Goal: Communication & Community: Share content

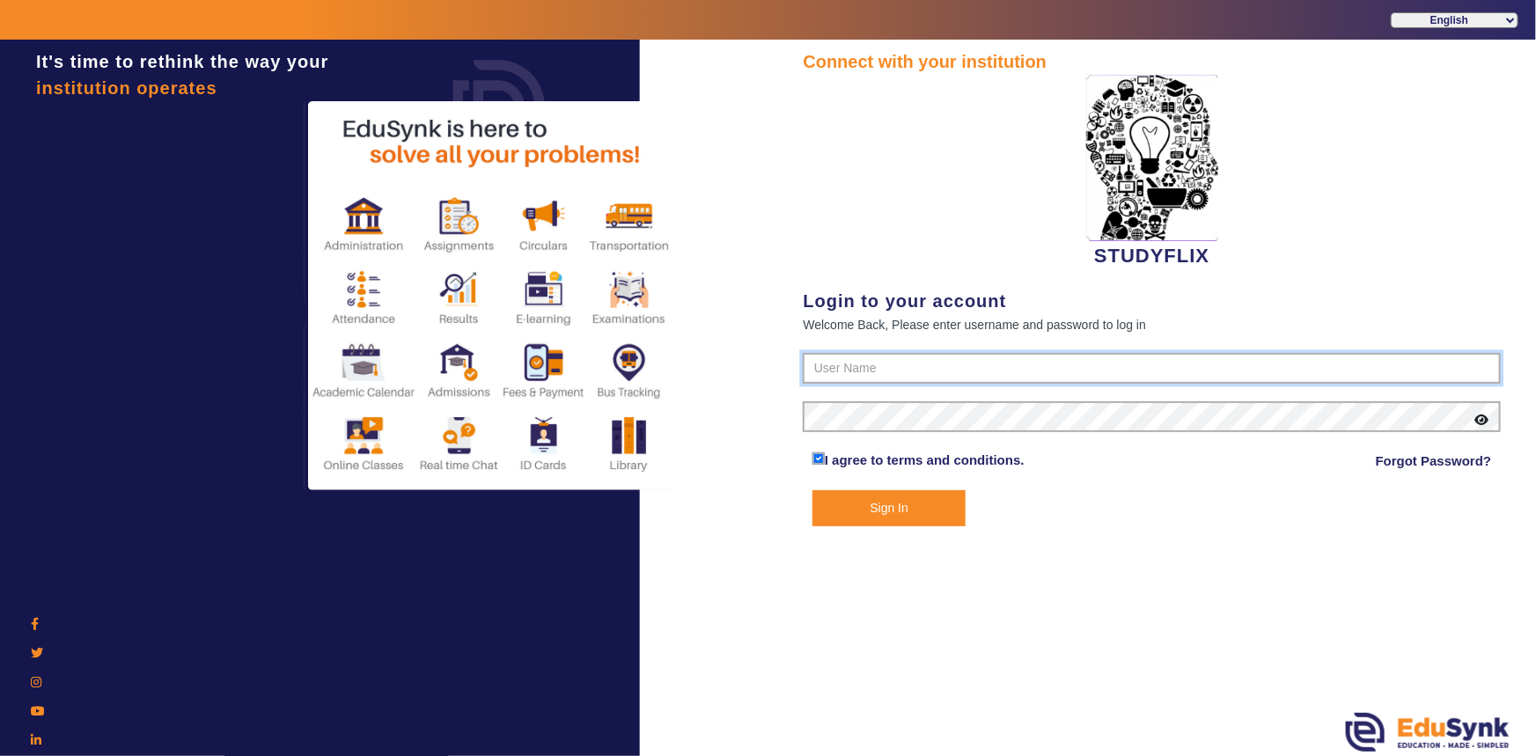
type input "6354922771"
click at [950, 500] on button "Sign In" at bounding box center [890, 508] width 154 height 36
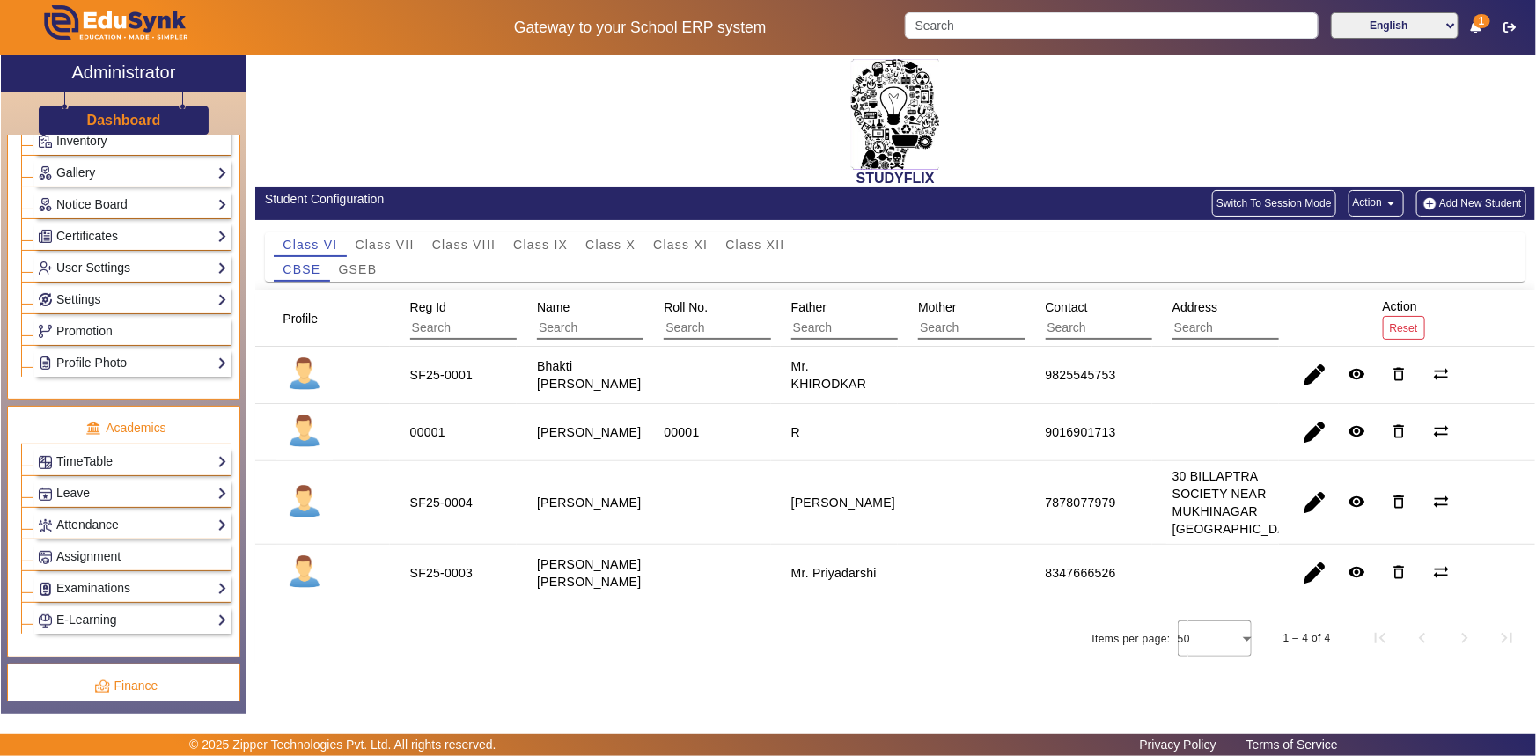
scroll to position [320, 0]
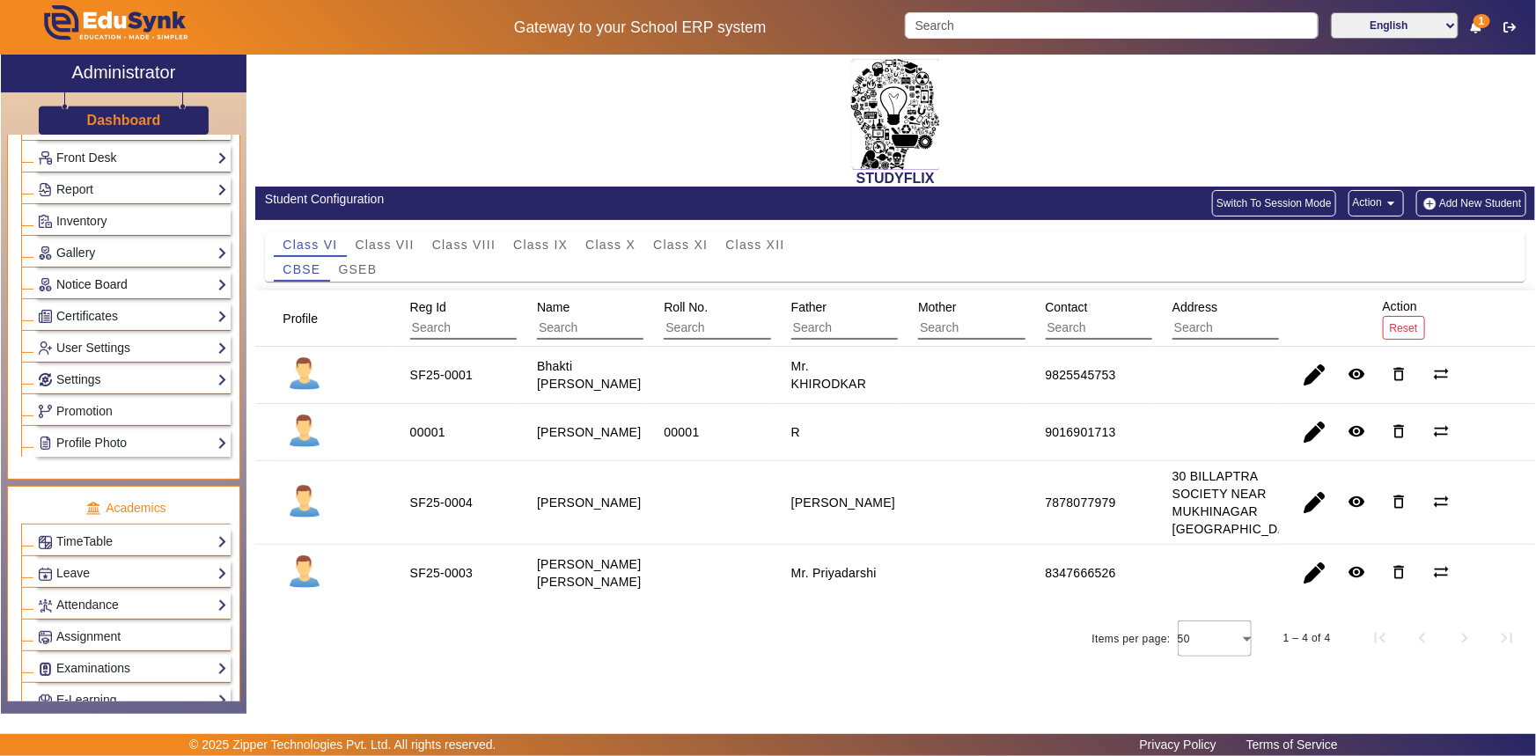
click at [106, 286] on link "Notice Board" at bounding box center [132, 285] width 189 height 20
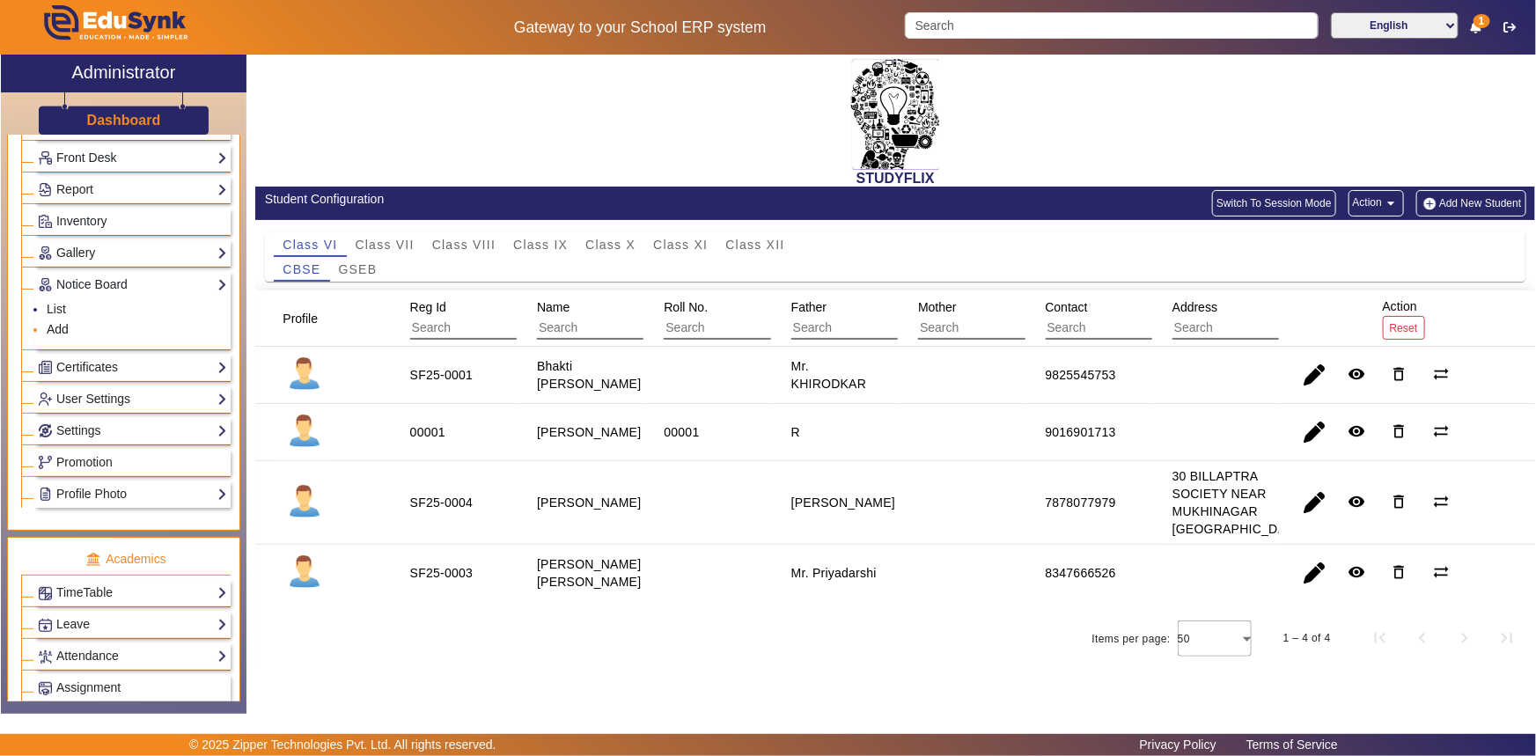
click at [63, 327] on link "Add" at bounding box center [58, 329] width 22 height 14
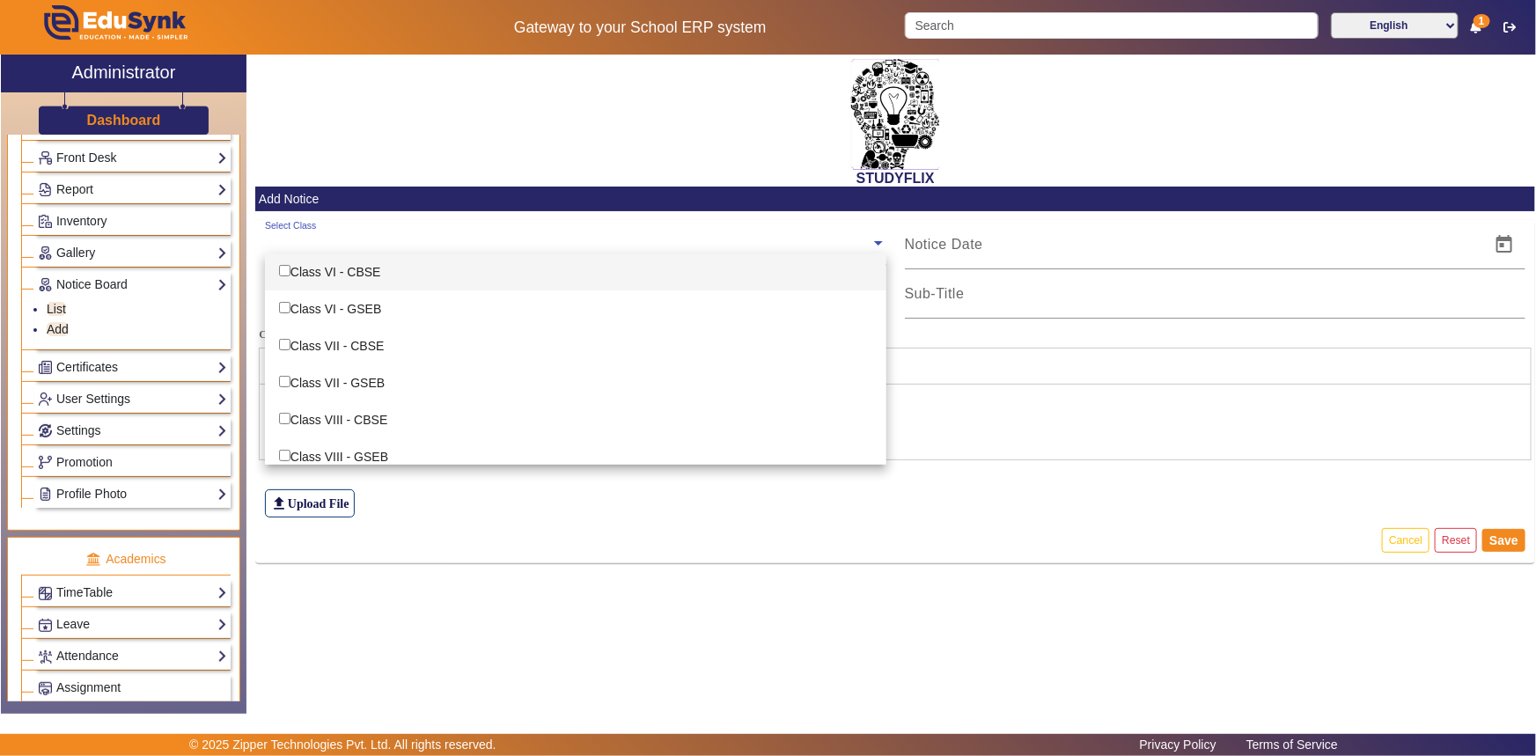
click at [313, 243] on input "text" at bounding box center [568, 243] width 606 height 17
click at [313, 274] on div "Class VI - CBSE" at bounding box center [576, 272] width 622 height 37
checkbox input "true"
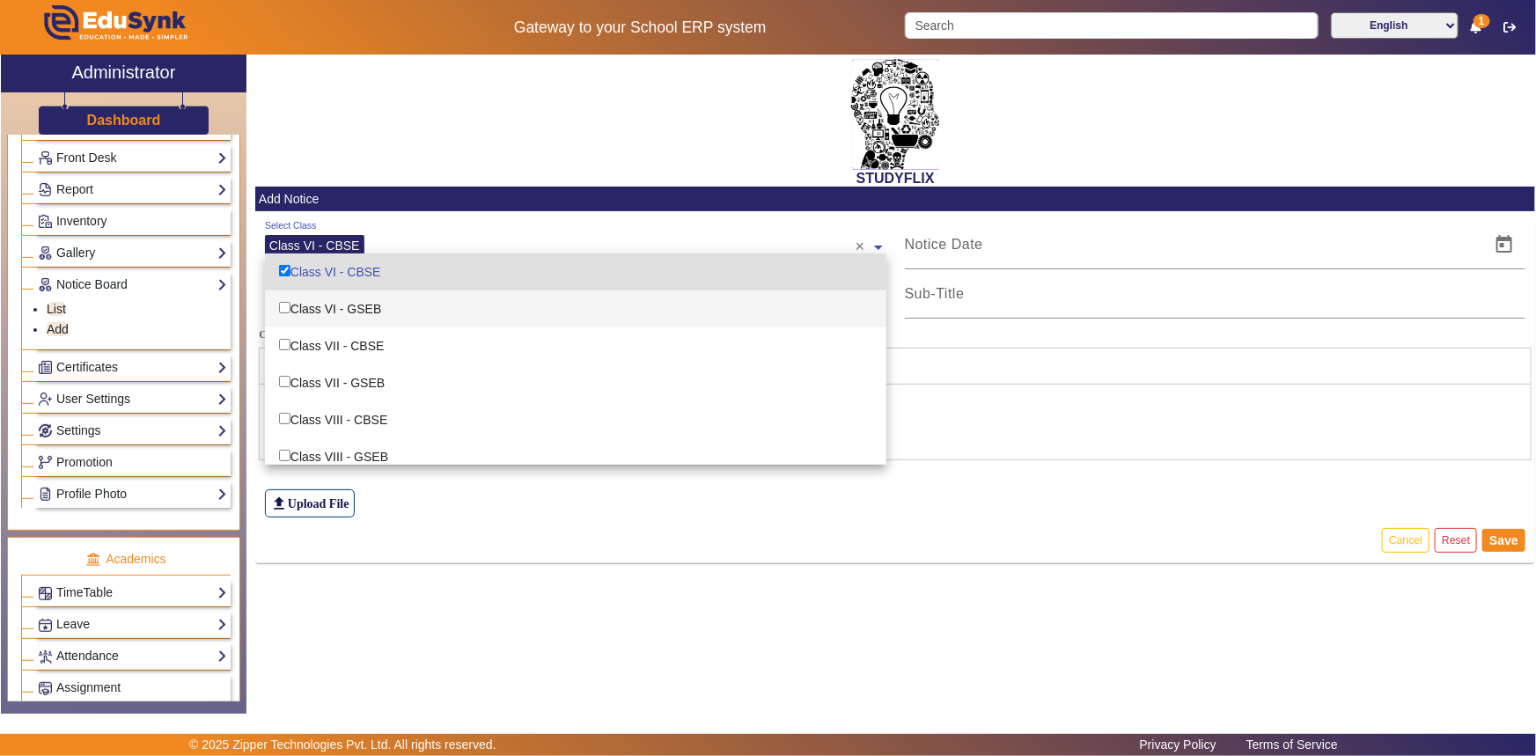
click at [312, 298] on div "Class VI - GSEB" at bounding box center [576, 309] width 622 height 37
checkbox input "true"
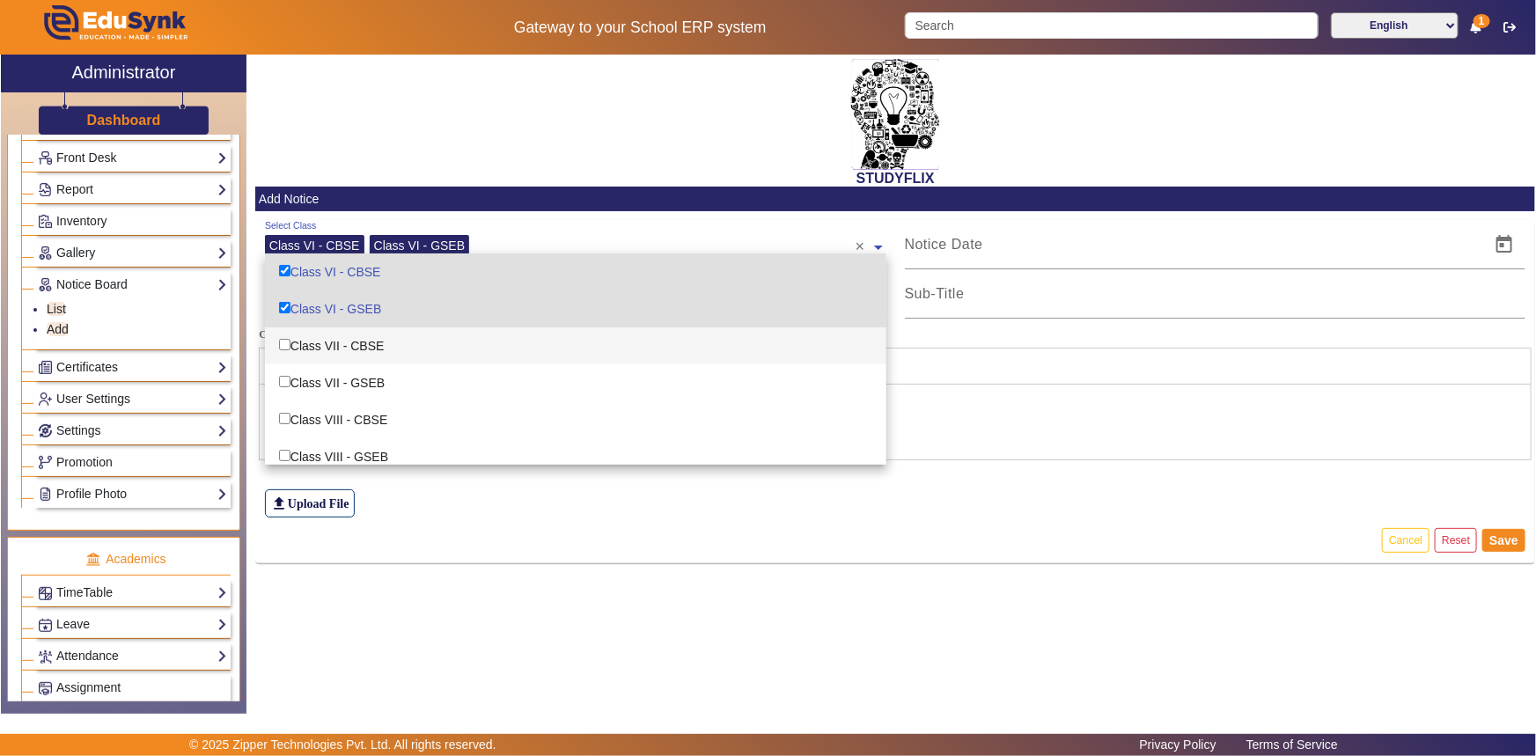
click at [307, 345] on div "Class VII - CBSE" at bounding box center [576, 346] width 622 height 37
checkbox input "true"
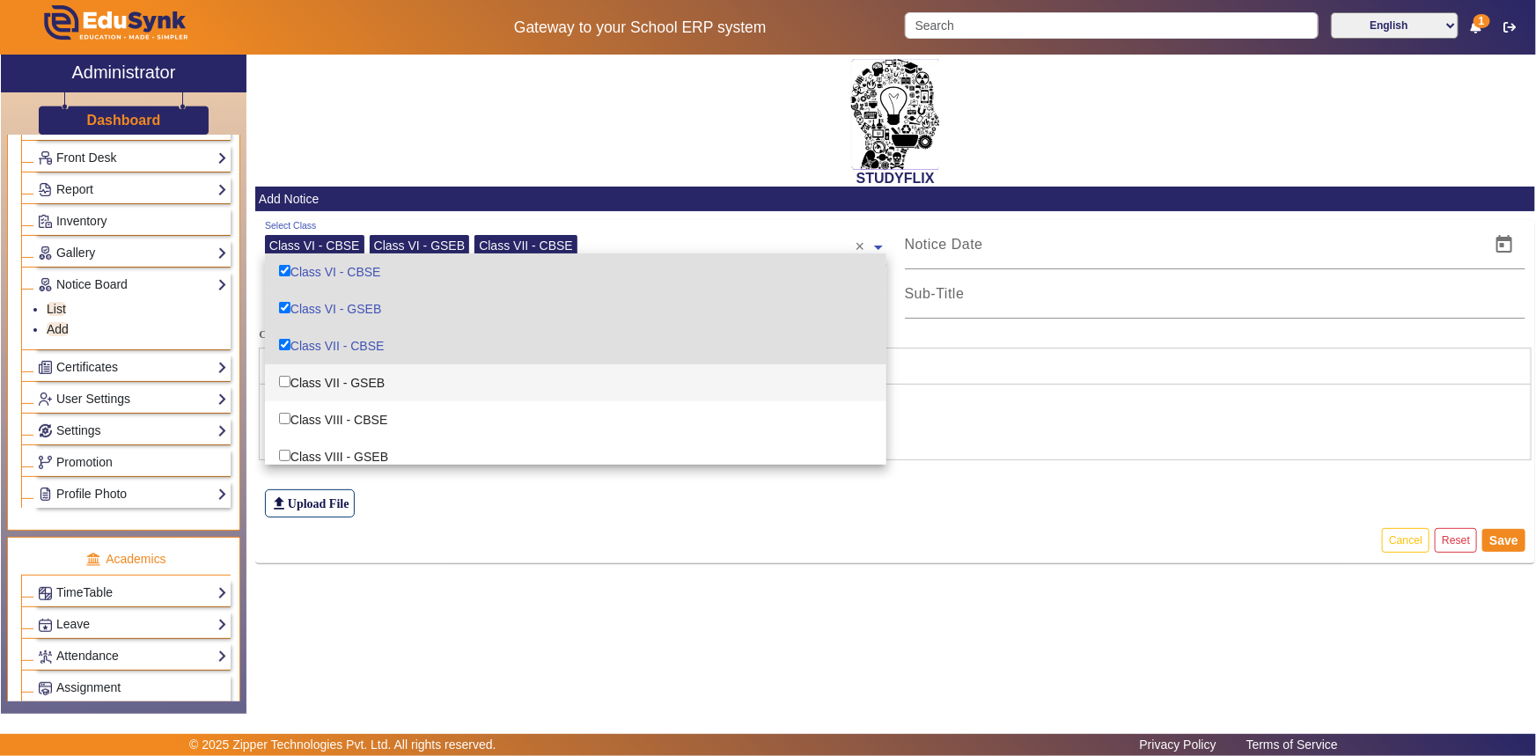
click at [305, 373] on div "Class VII - GSEB" at bounding box center [576, 383] width 622 height 37
checkbox input "true"
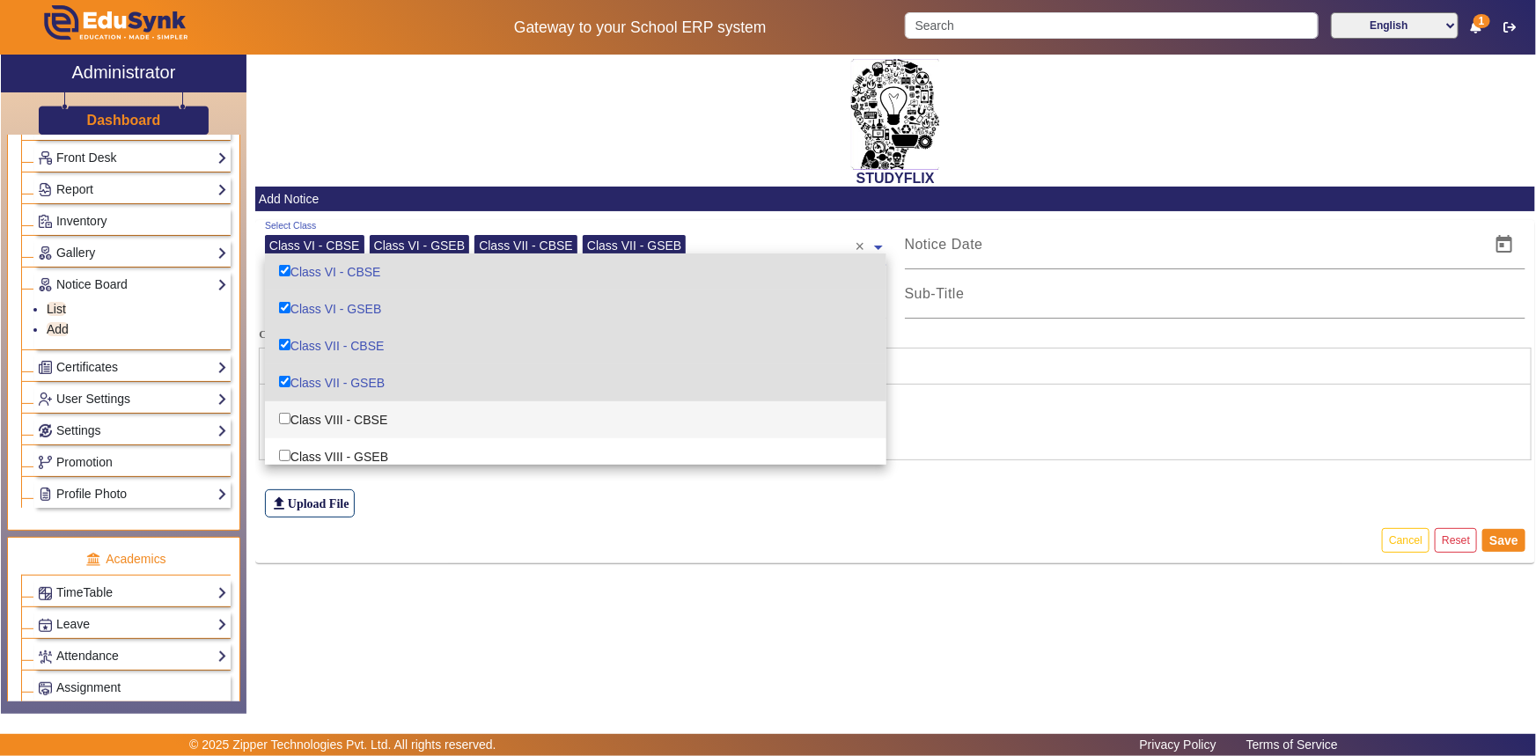
click at [311, 416] on div "Class VIII - CBSE" at bounding box center [576, 419] width 622 height 37
checkbox input "true"
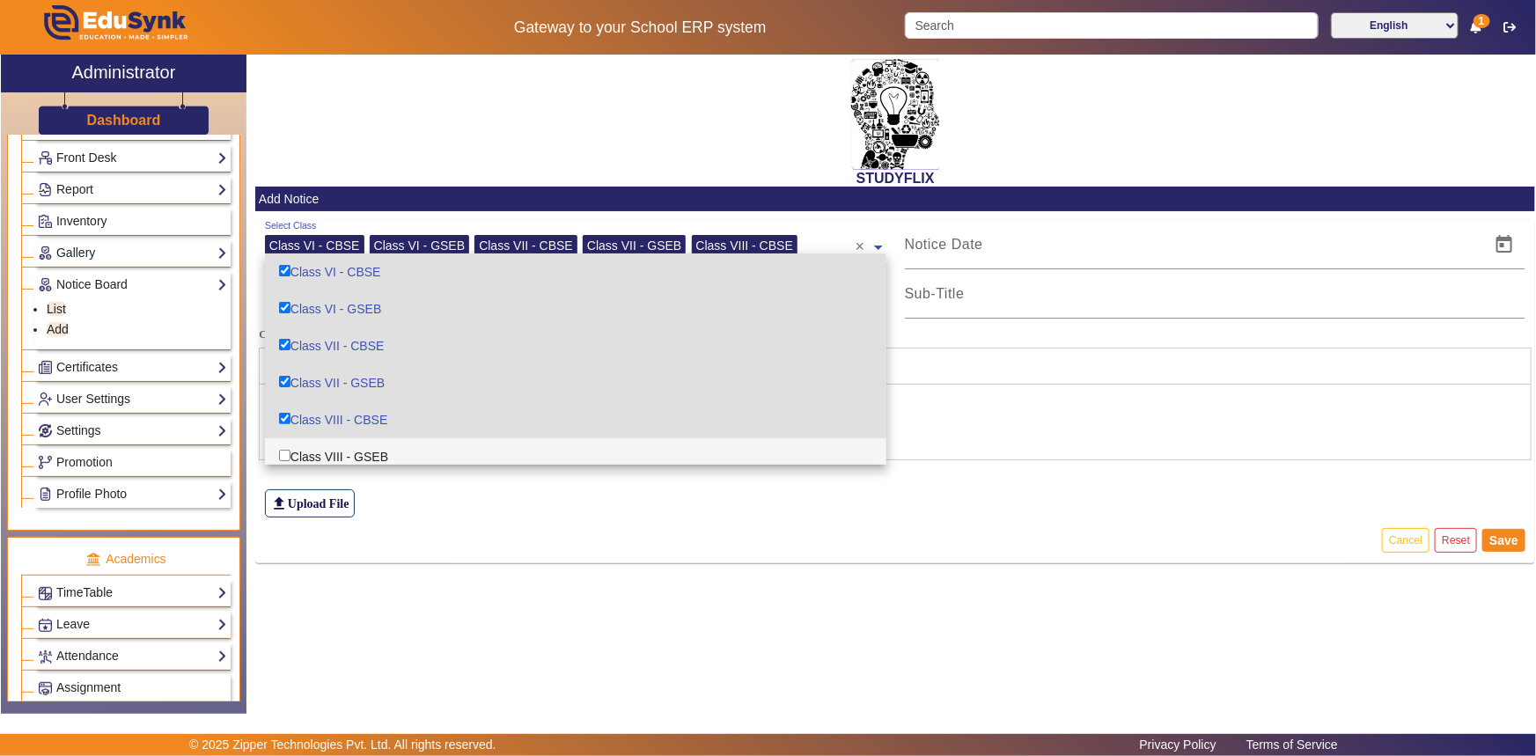
click at [311, 450] on div "Class VIII - GSEB" at bounding box center [576, 456] width 622 height 37
checkbox input "true"
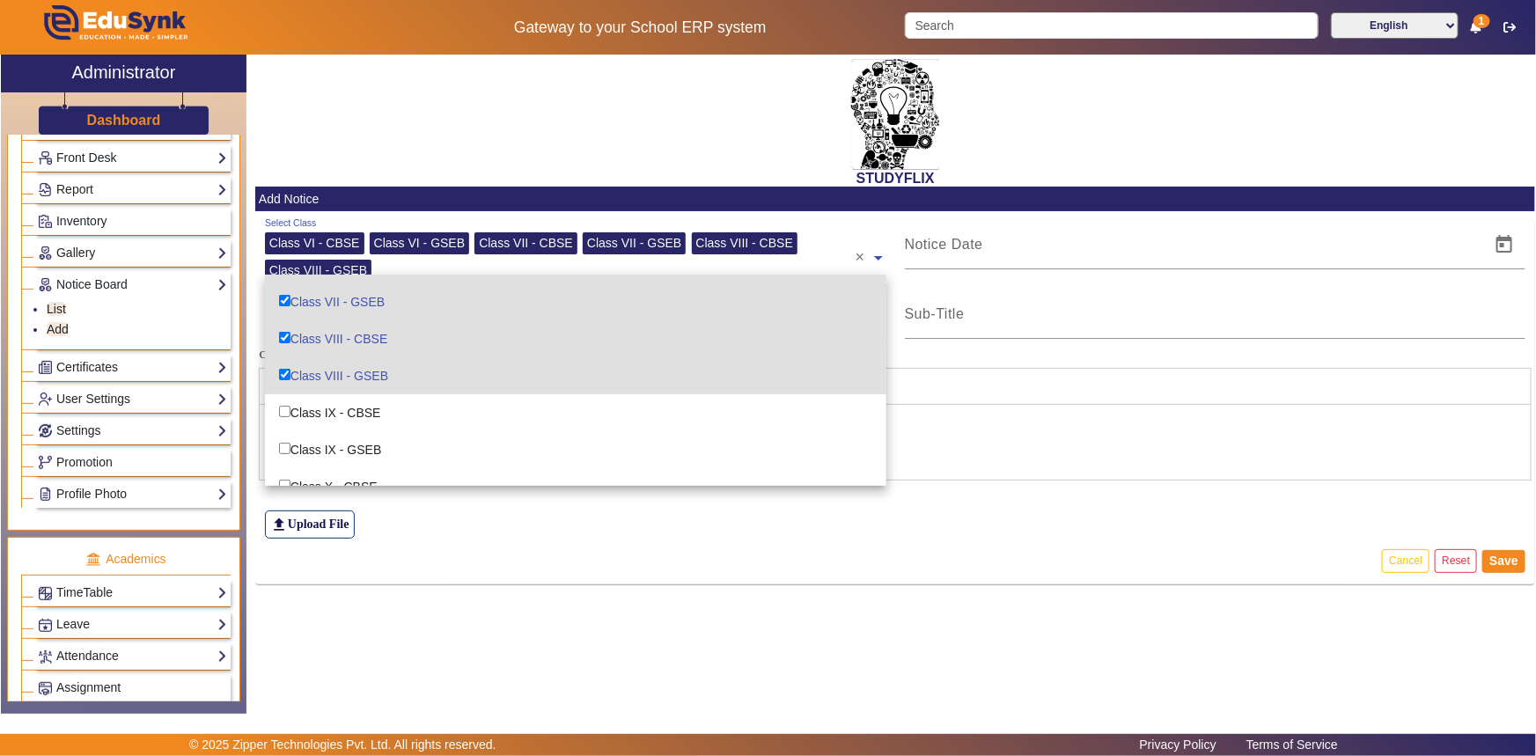
scroll to position [159, 0]
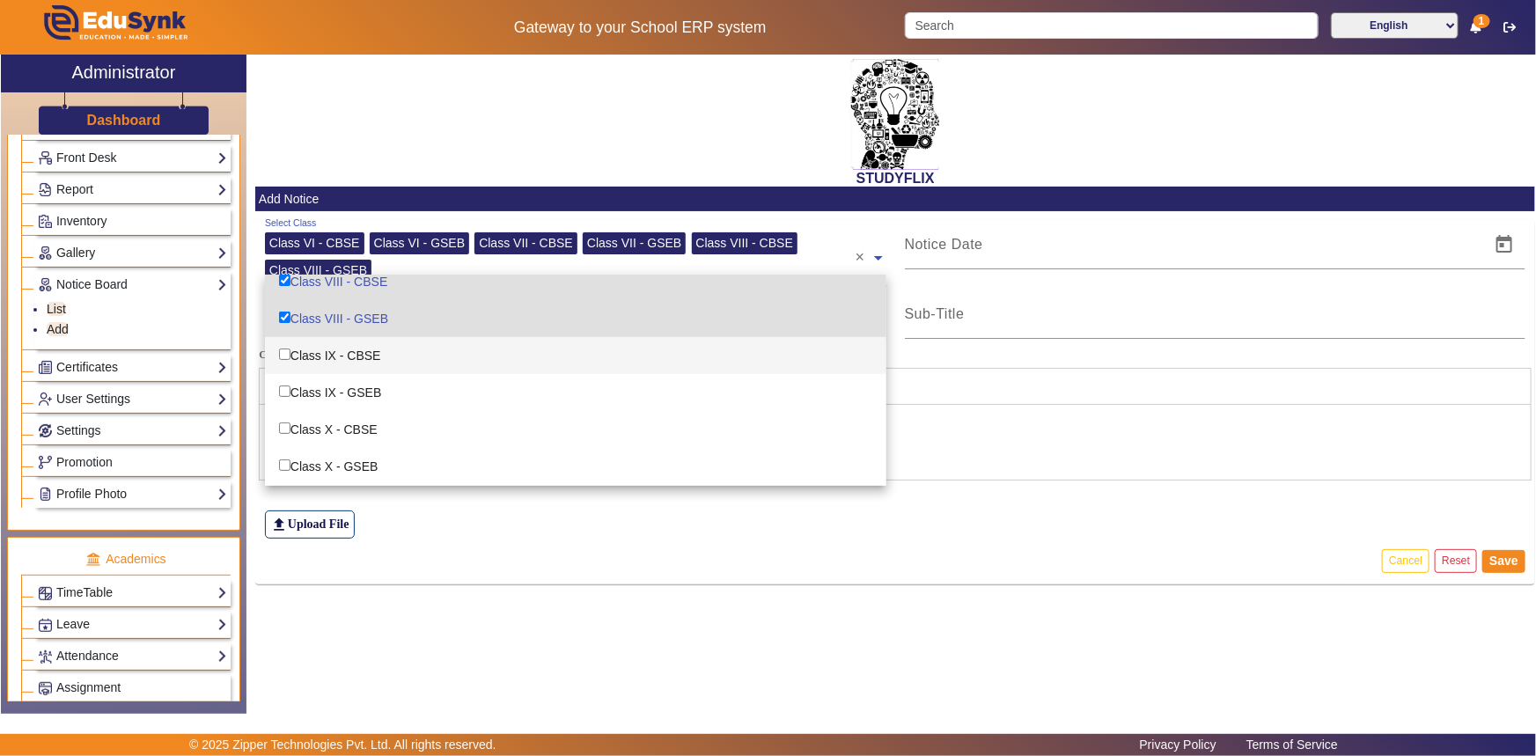
click at [332, 360] on div "Class IX - CBSE" at bounding box center [576, 355] width 622 height 37
checkbox input "true"
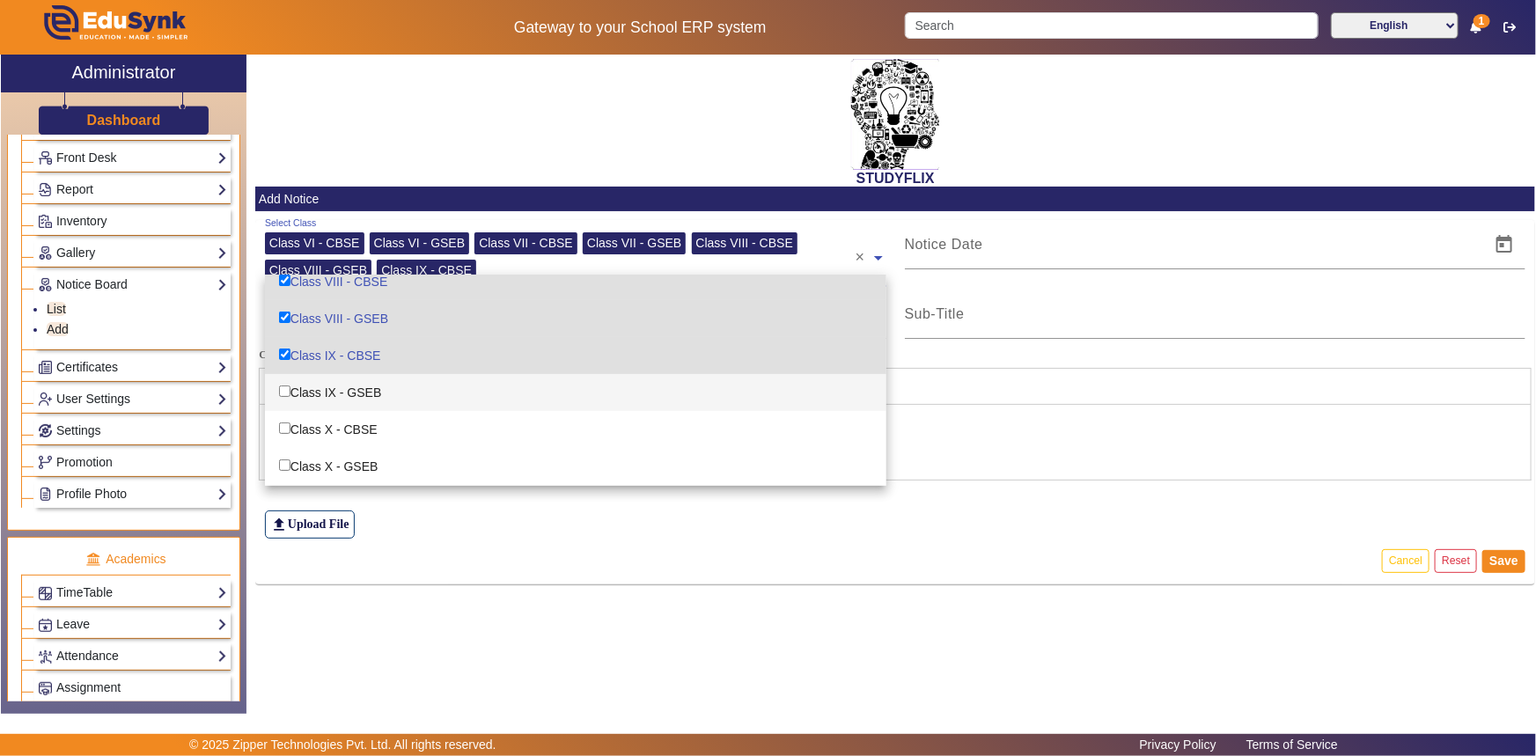
click at [322, 388] on div "Class IX - GSEB" at bounding box center [576, 392] width 622 height 37
checkbox input "true"
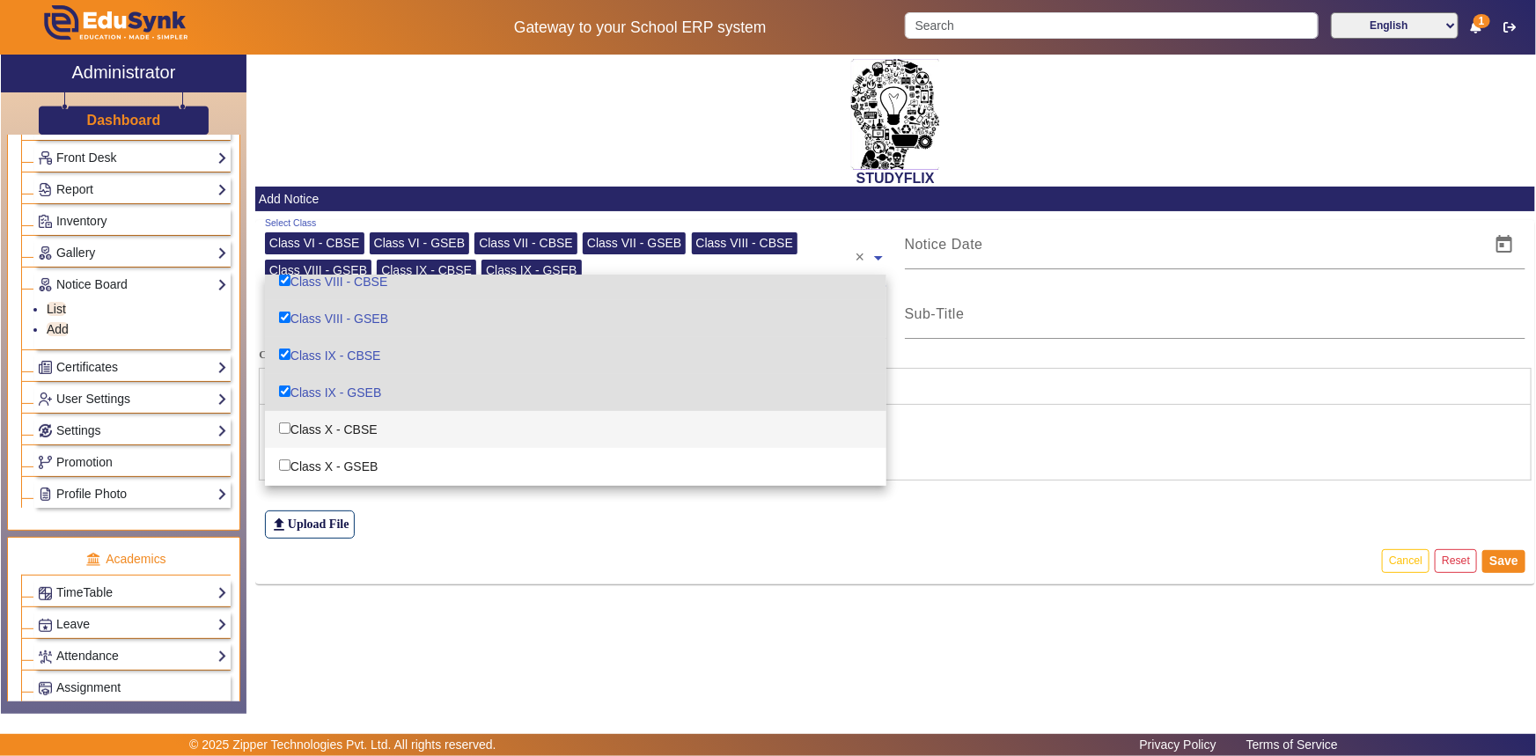
click at [320, 421] on div "Class X - CBSE" at bounding box center [576, 429] width 622 height 37
checkbox input "true"
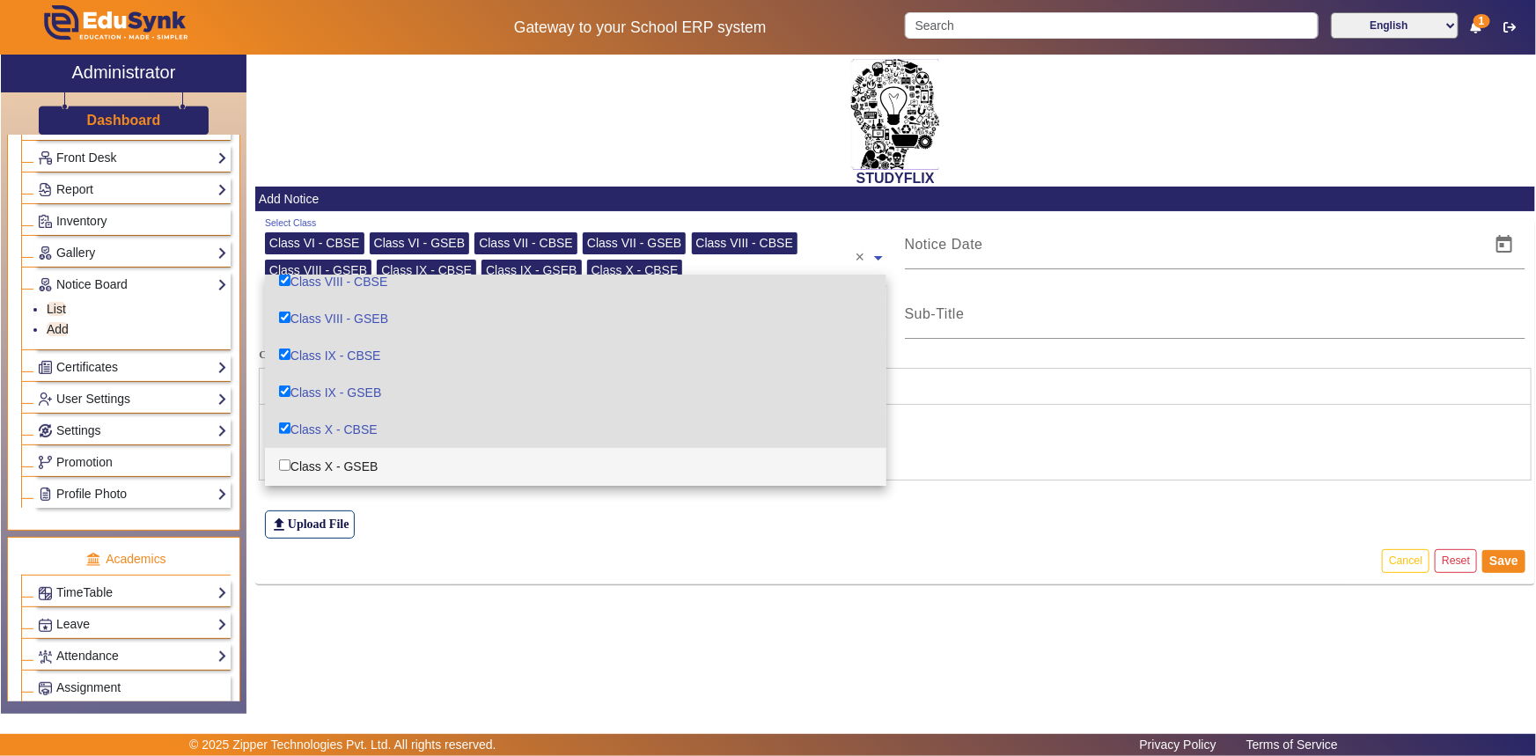
click at [325, 459] on div "Class X - GSEB" at bounding box center [576, 466] width 622 height 37
checkbox input "true"
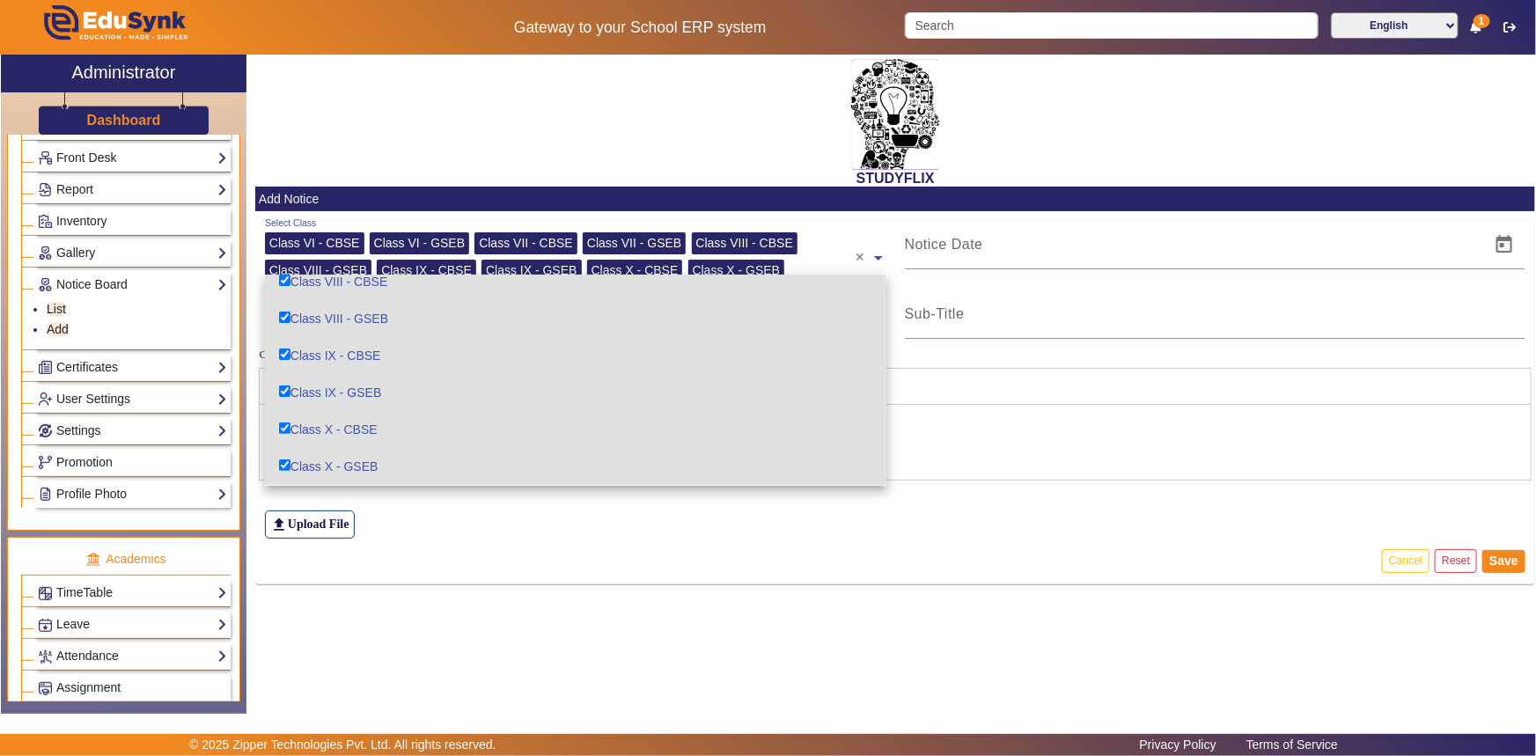
scroll to position [306, 0]
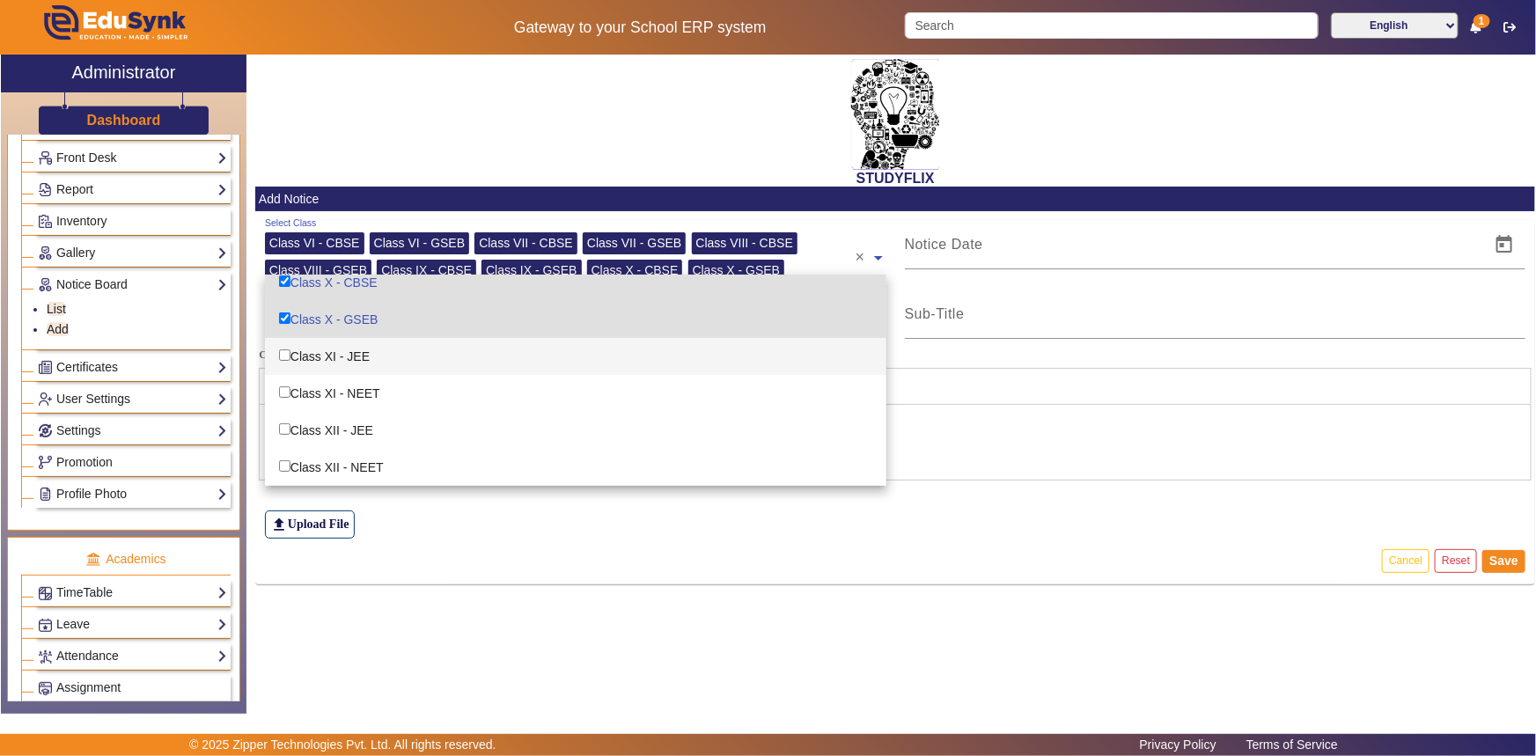
click at [343, 351] on div "Class XI - JEE" at bounding box center [576, 356] width 622 height 37
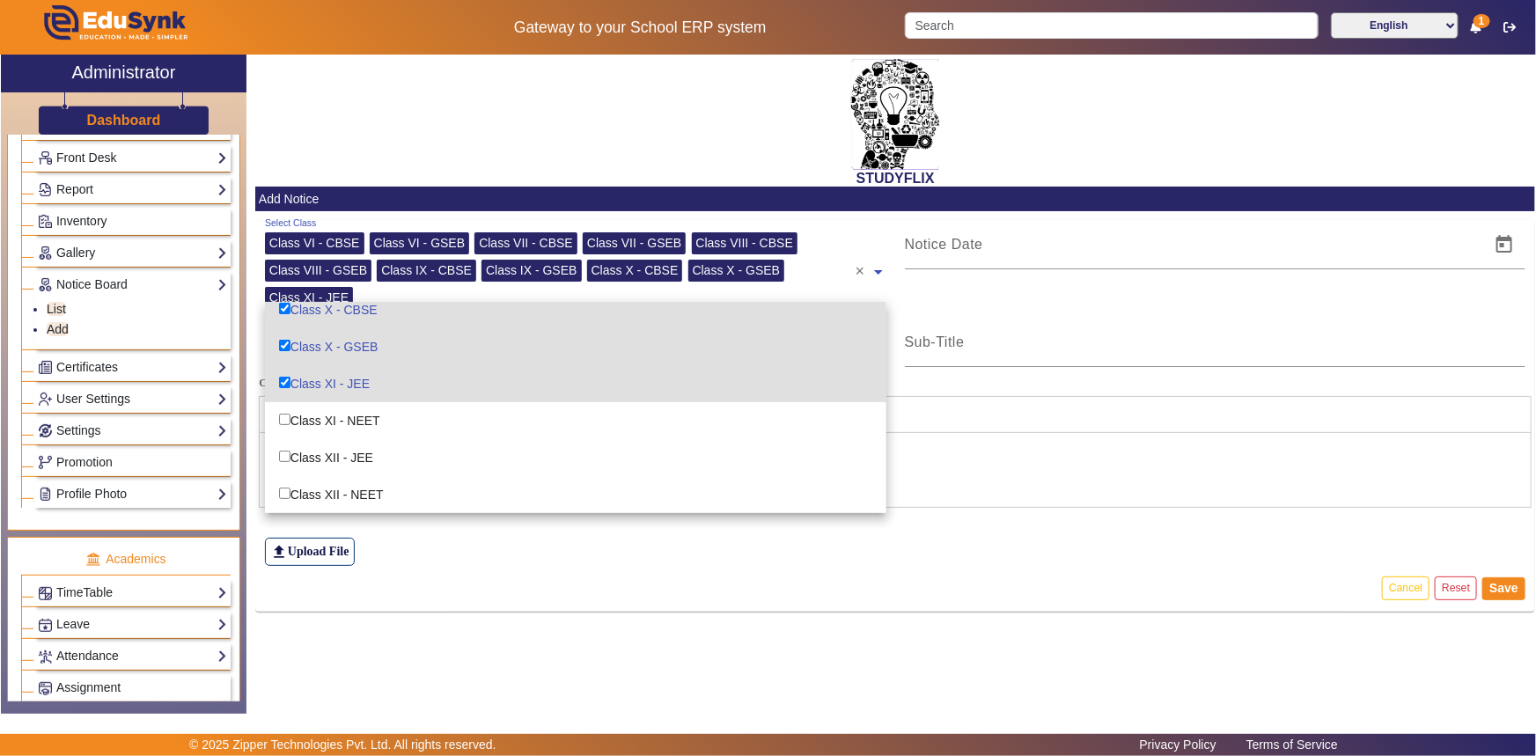
click at [343, 377] on div "Class XI - JEE" at bounding box center [576, 383] width 622 height 37
checkbox input "false"
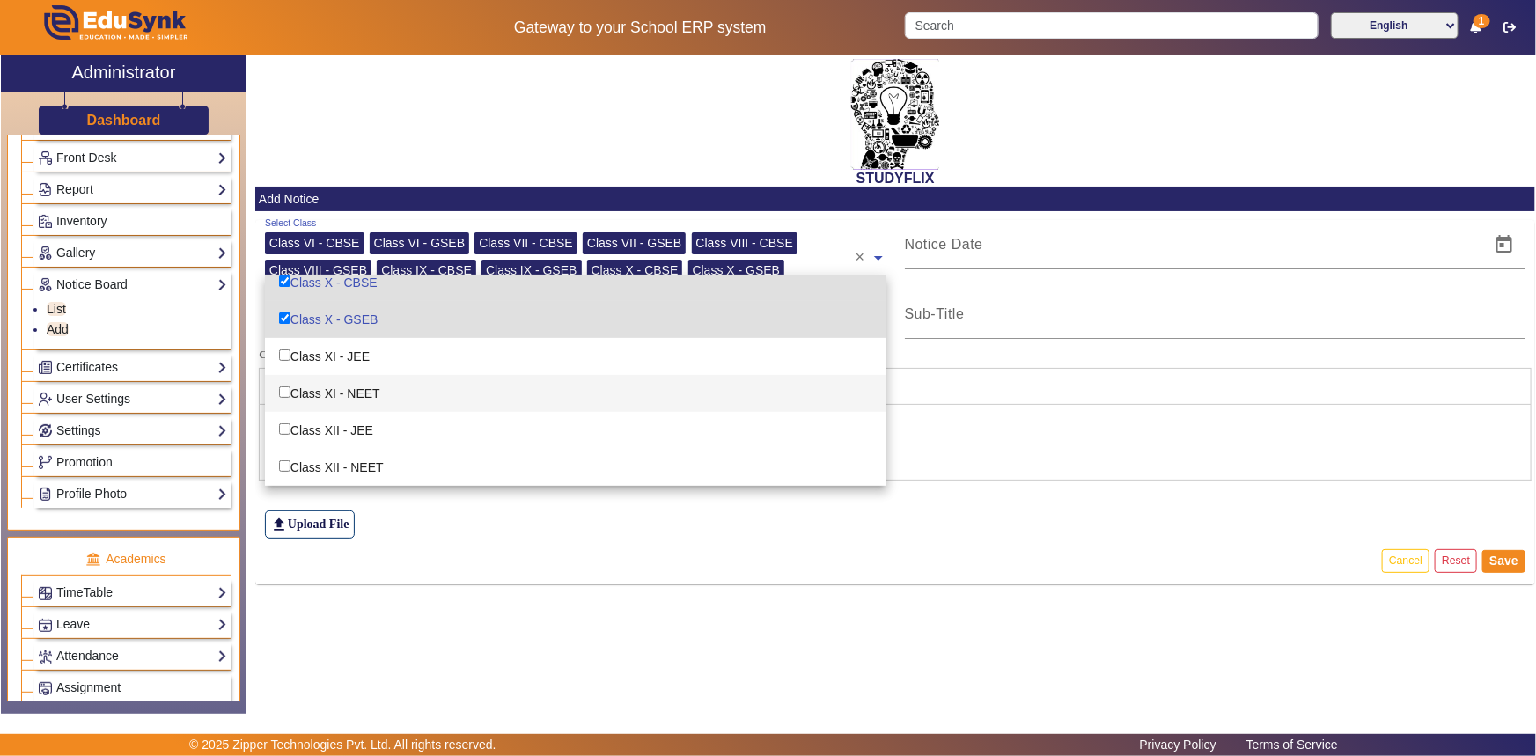
click at [338, 393] on div "Class XI - NEET" at bounding box center [576, 393] width 622 height 37
checkbox input "true"
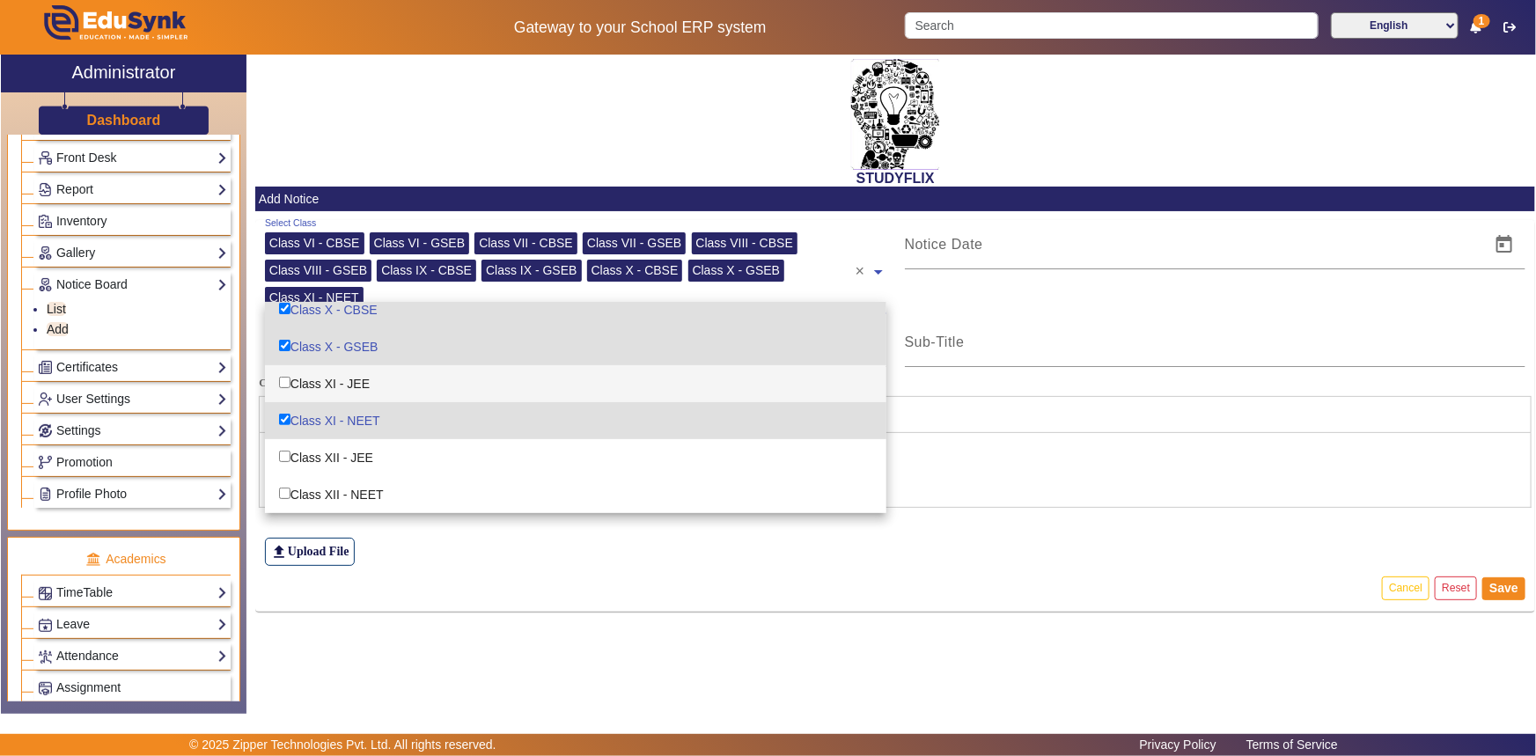
click at [348, 363] on div "Class X - GSEB" at bounding box center [576, 346] width 622 height 37
checkbox input "false"
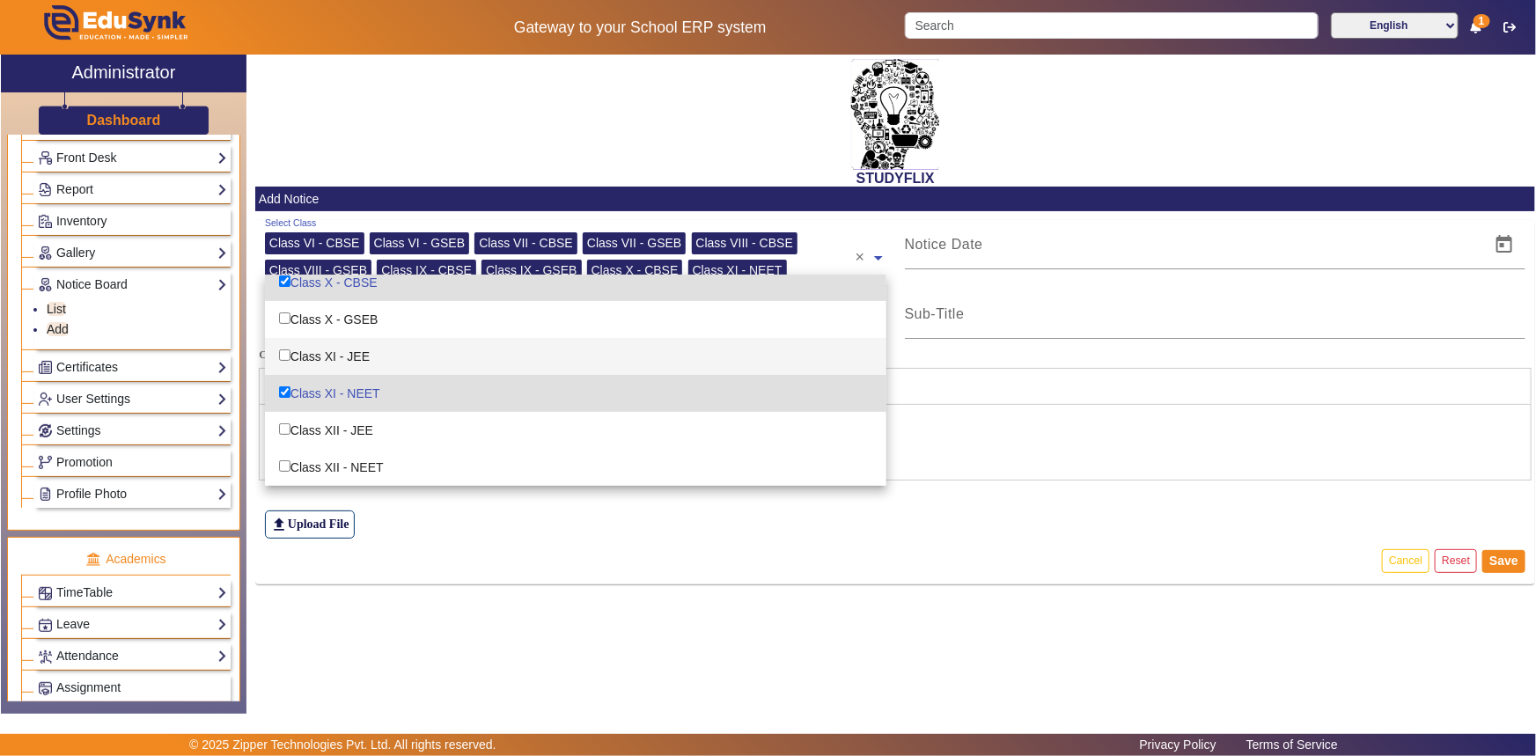
click at [345, 360] on div "Class XI - JEE" at bounding box center [576, 356] width 622 height 37
checkbox input "true"
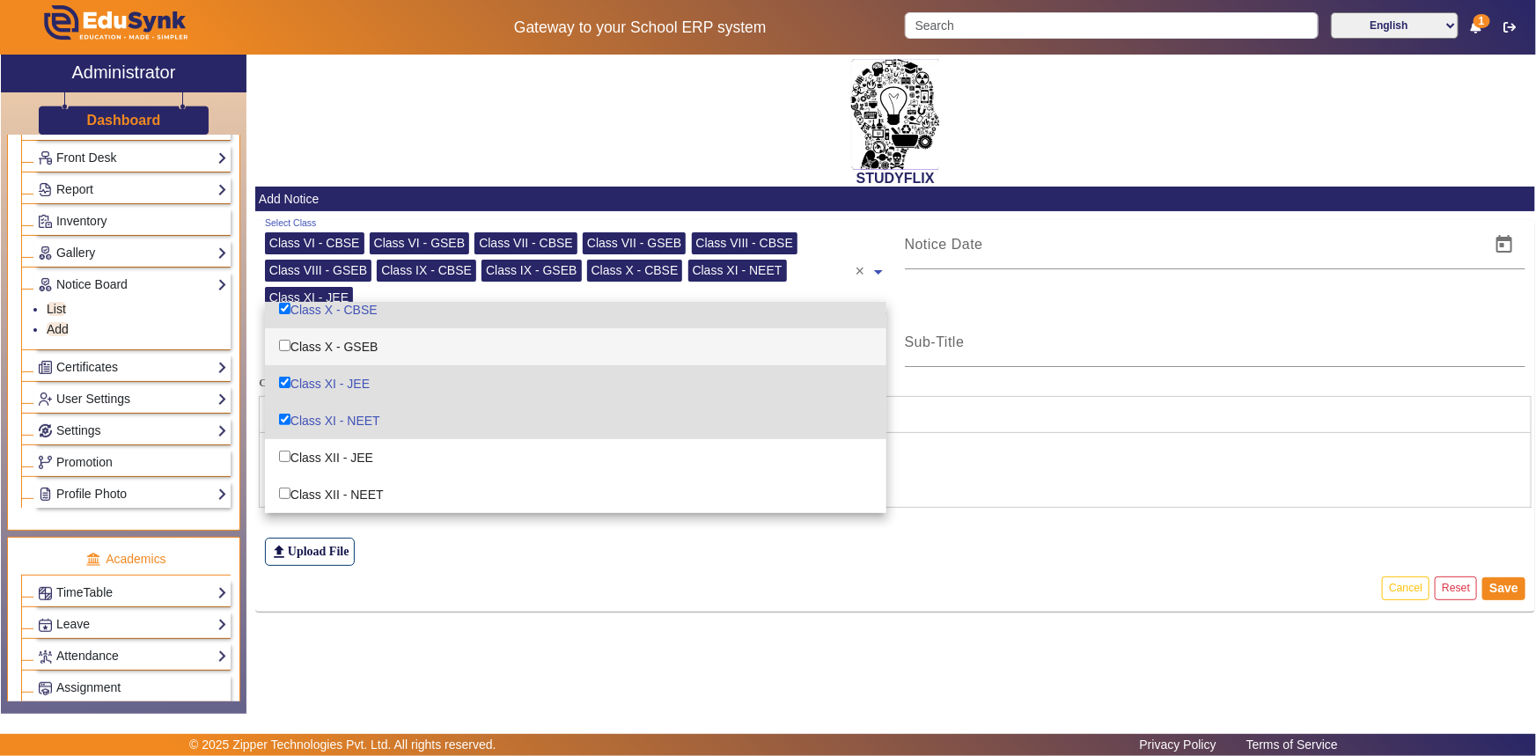
click at [346, 352] on div "Class X - GSEB" at bounding box center [576, 346] width 622 height 37
checkbox input "true"
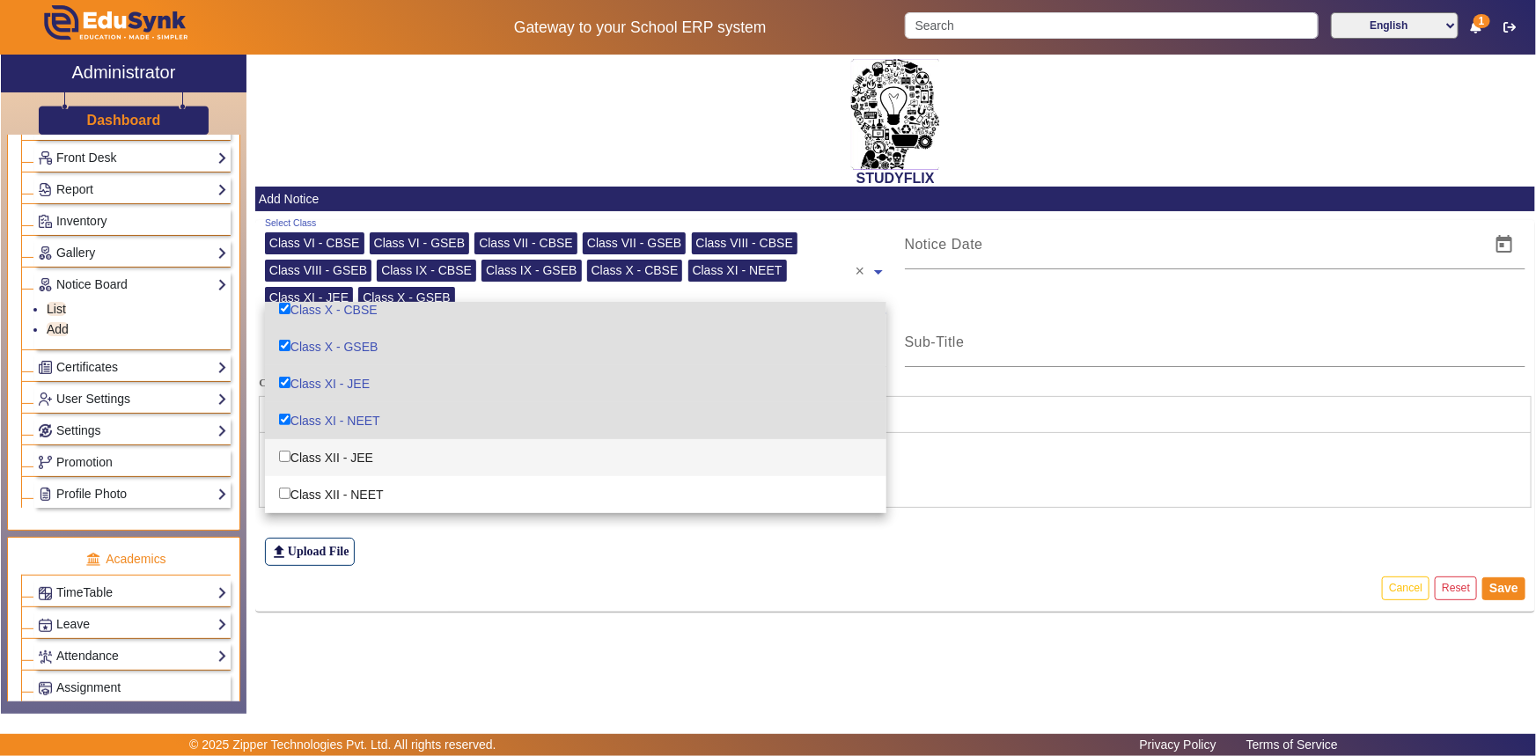
click at [329, 452] on div "Class XII - JEE" at bounding box center [576, 457] width 622 height 37
checkbox input "true"
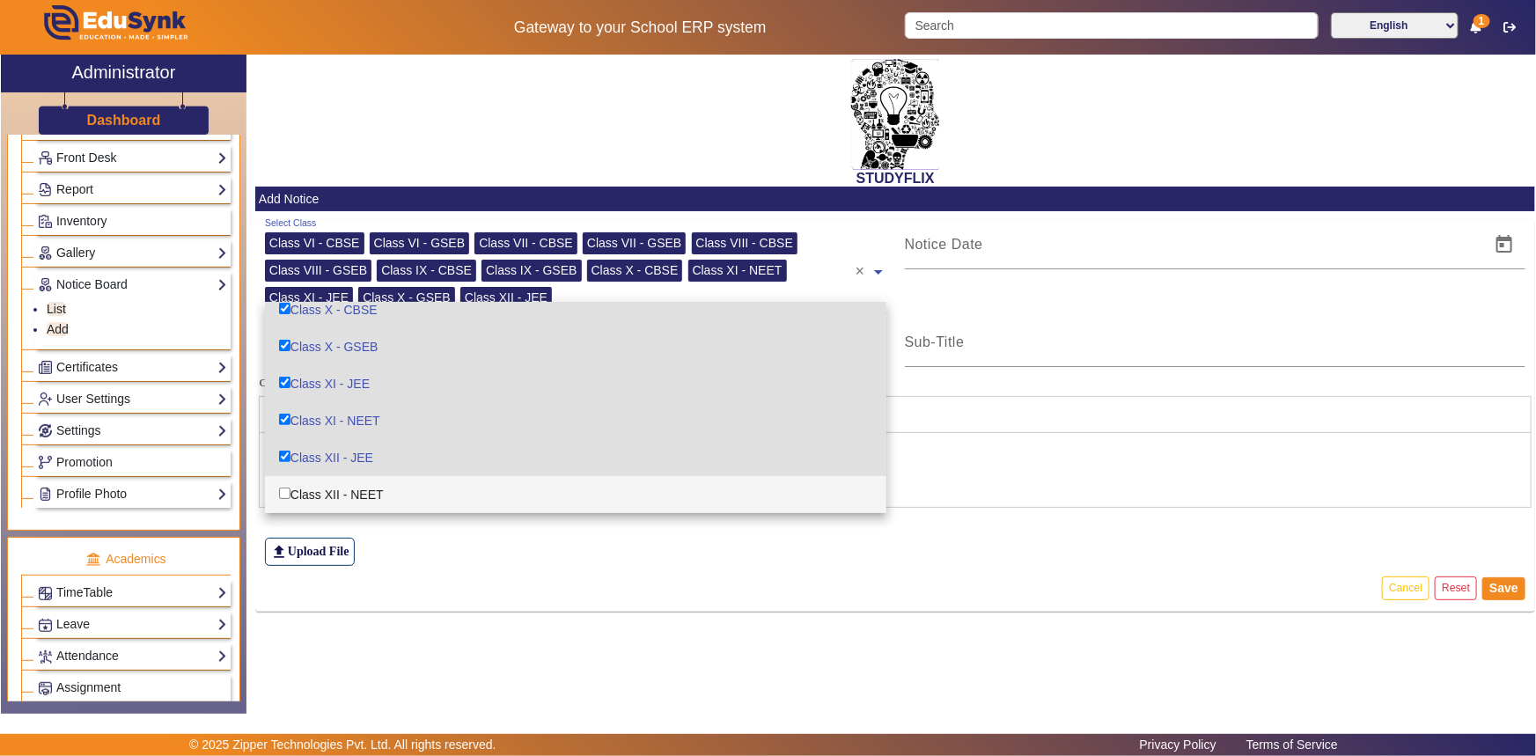
click at [329, 485] on div "Class XII - NEET" at bounding box center [576, 494] width 622 height 37
checkbox input "true"
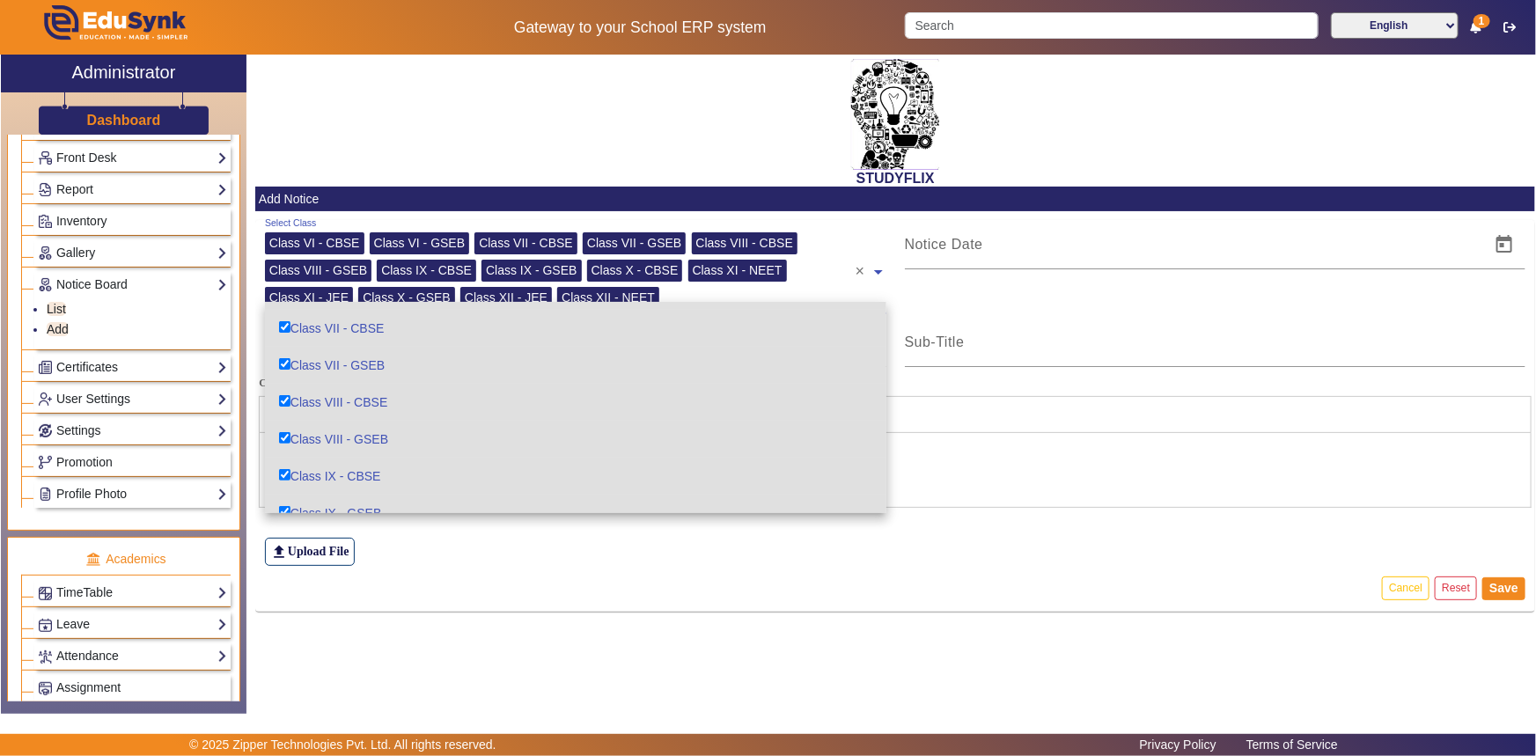
scroll to position [0, 0]
click at [983, 430] on div at bounding box center [895, 414] width 1273 height 37
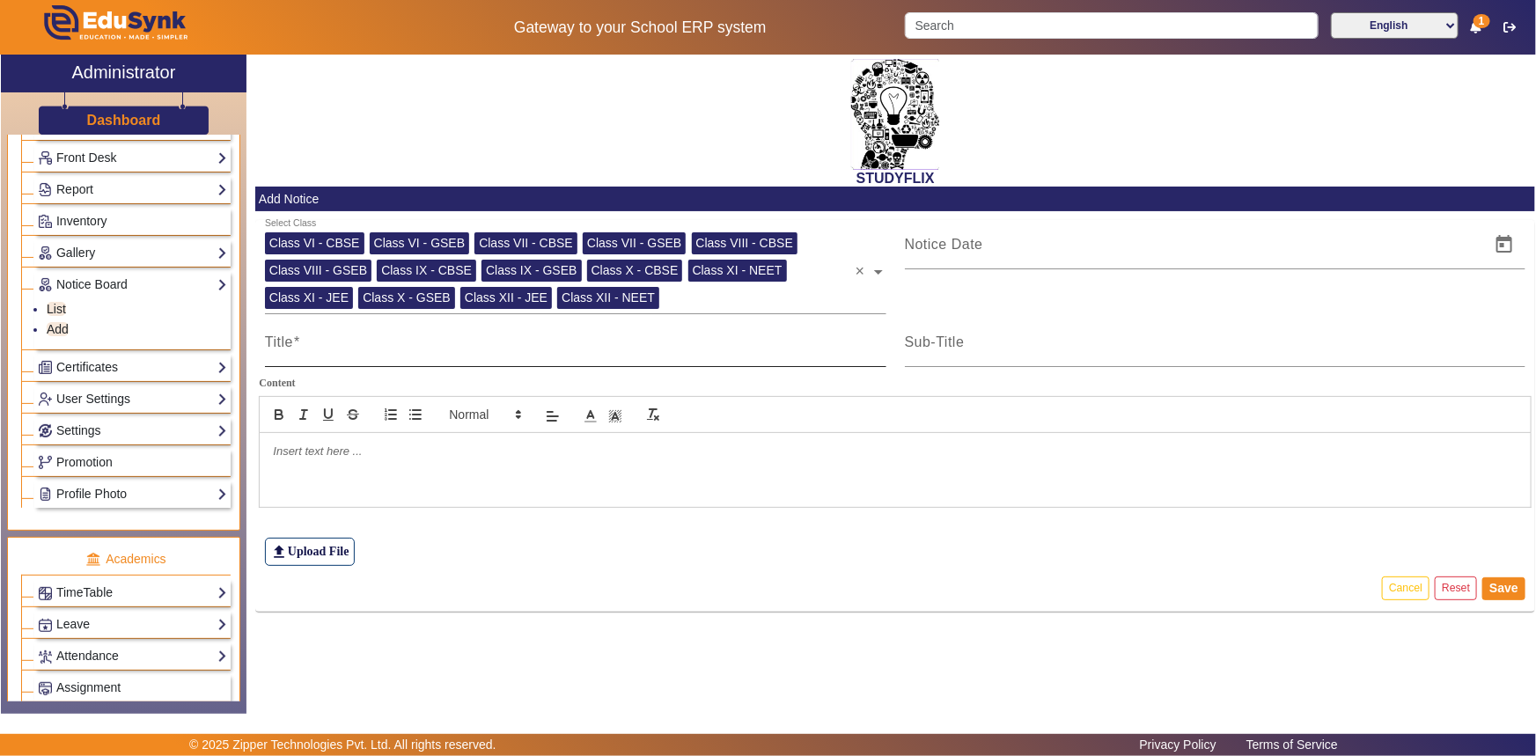
click at [350, 349] on input "Title" at bounding box center [576, 349] width 622 height 21
click at [306, 553] on label "file_upload Upload File" at bounding box center [310, 552] width 90 height 28
click at [0, 0] on input "file_upload Upload File" at bounding box center [0, 0] width 0 height 0
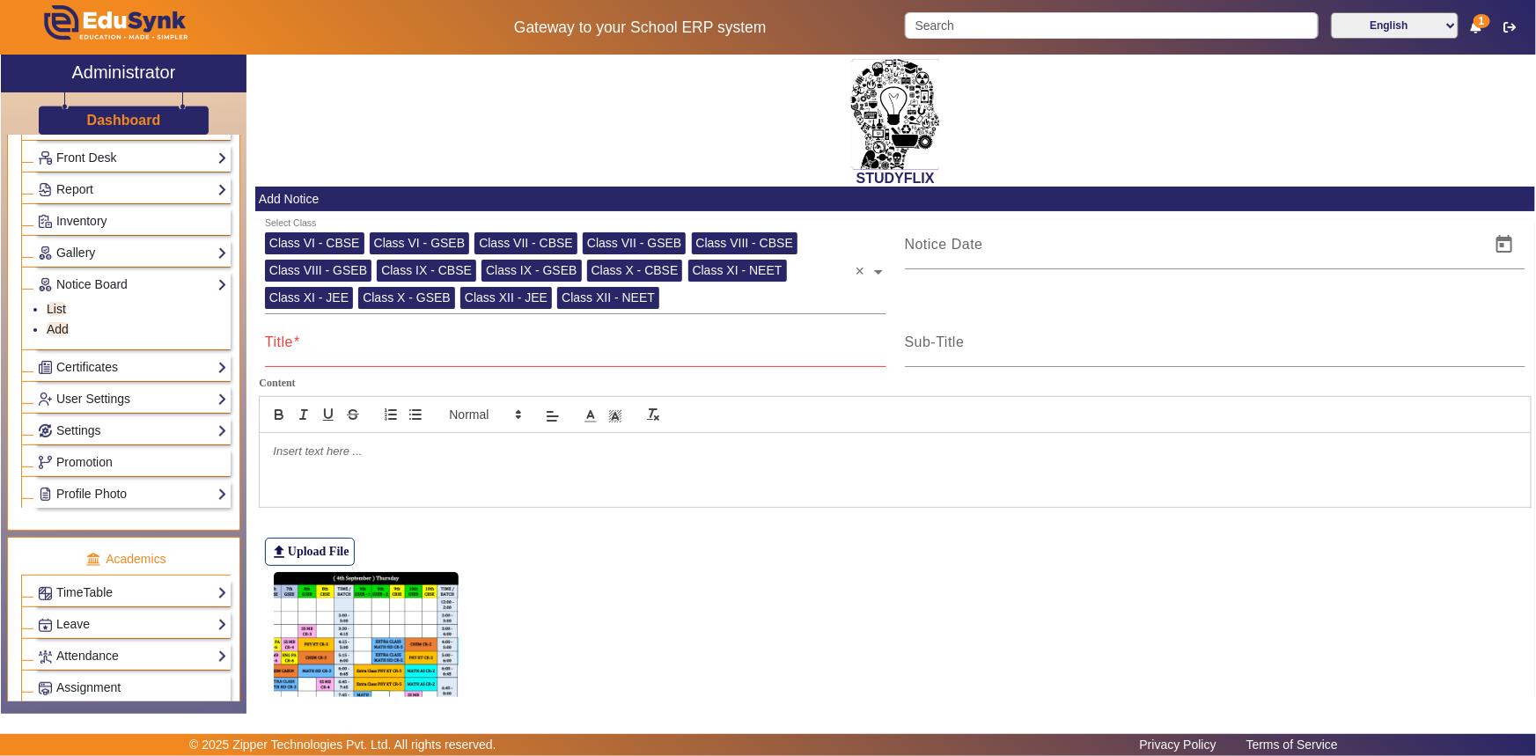
click at [351, 357] on input "Title" at bounding box center [576, 349] width 622 height 21
type input "t"
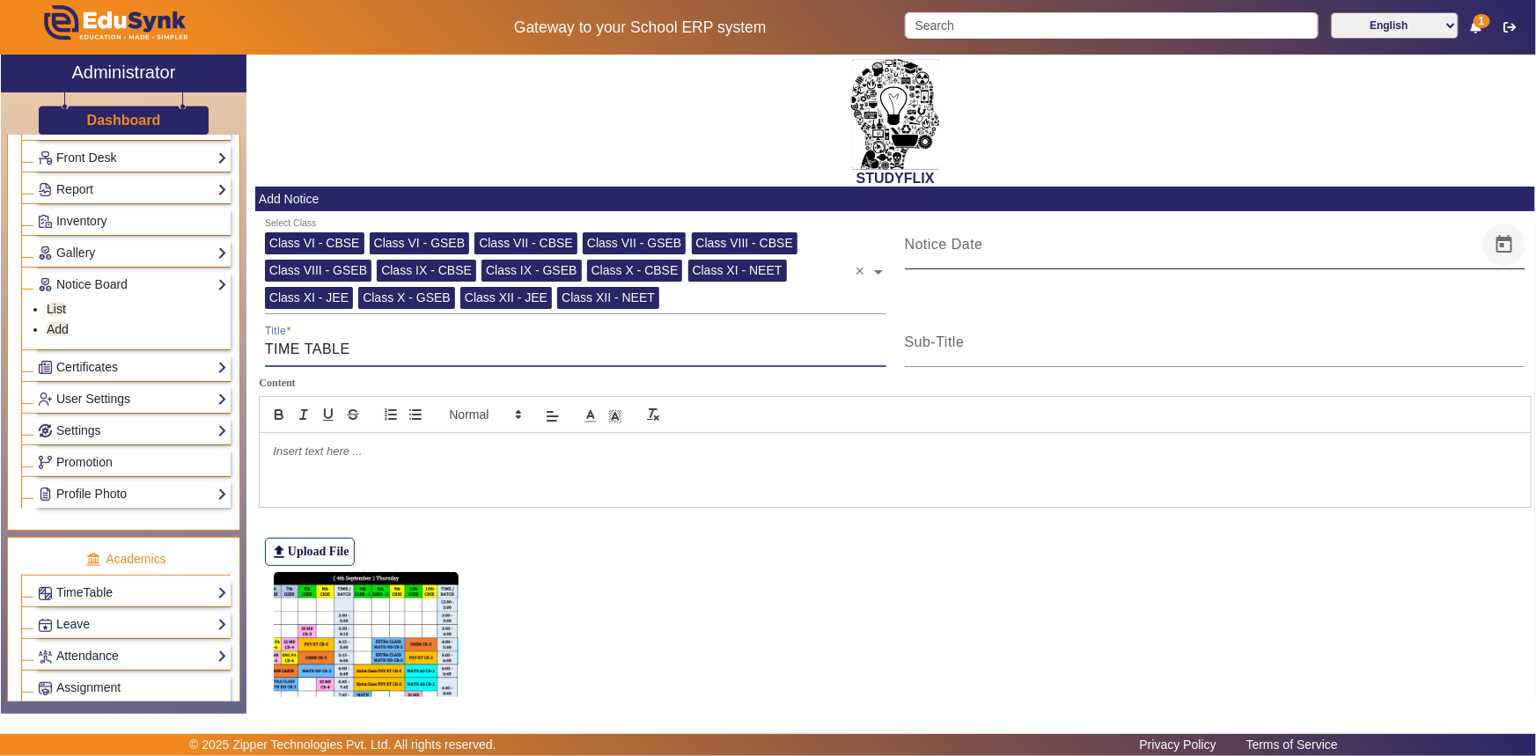
type input "TIME TABLE"
click at [1499, 241] on span "Open calendar" at bounding box center [1505, 245] width 42 height 42
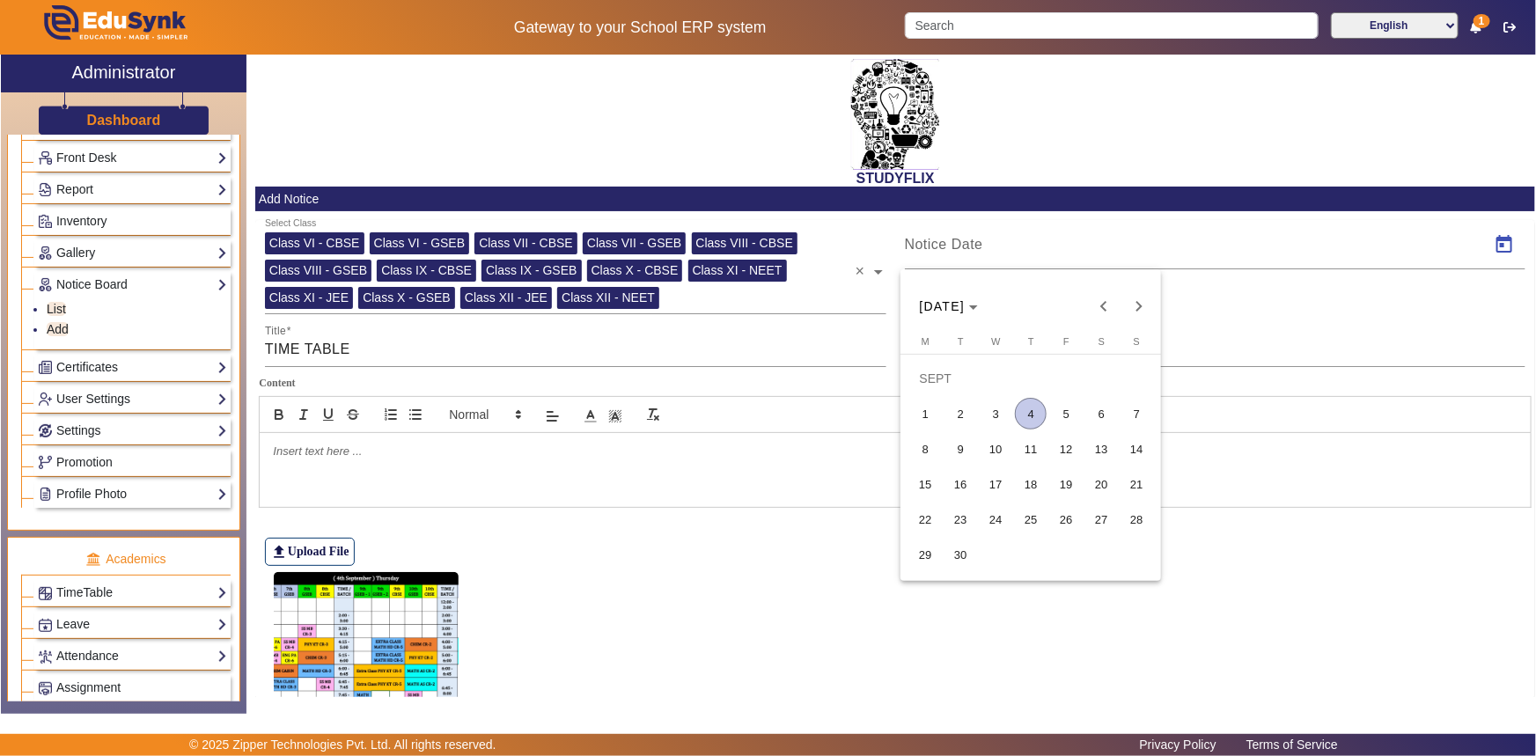
click at [1038, 418] on span "4" at bounding box center [1031, 414] width 32 height 32
type input "[DATE]"
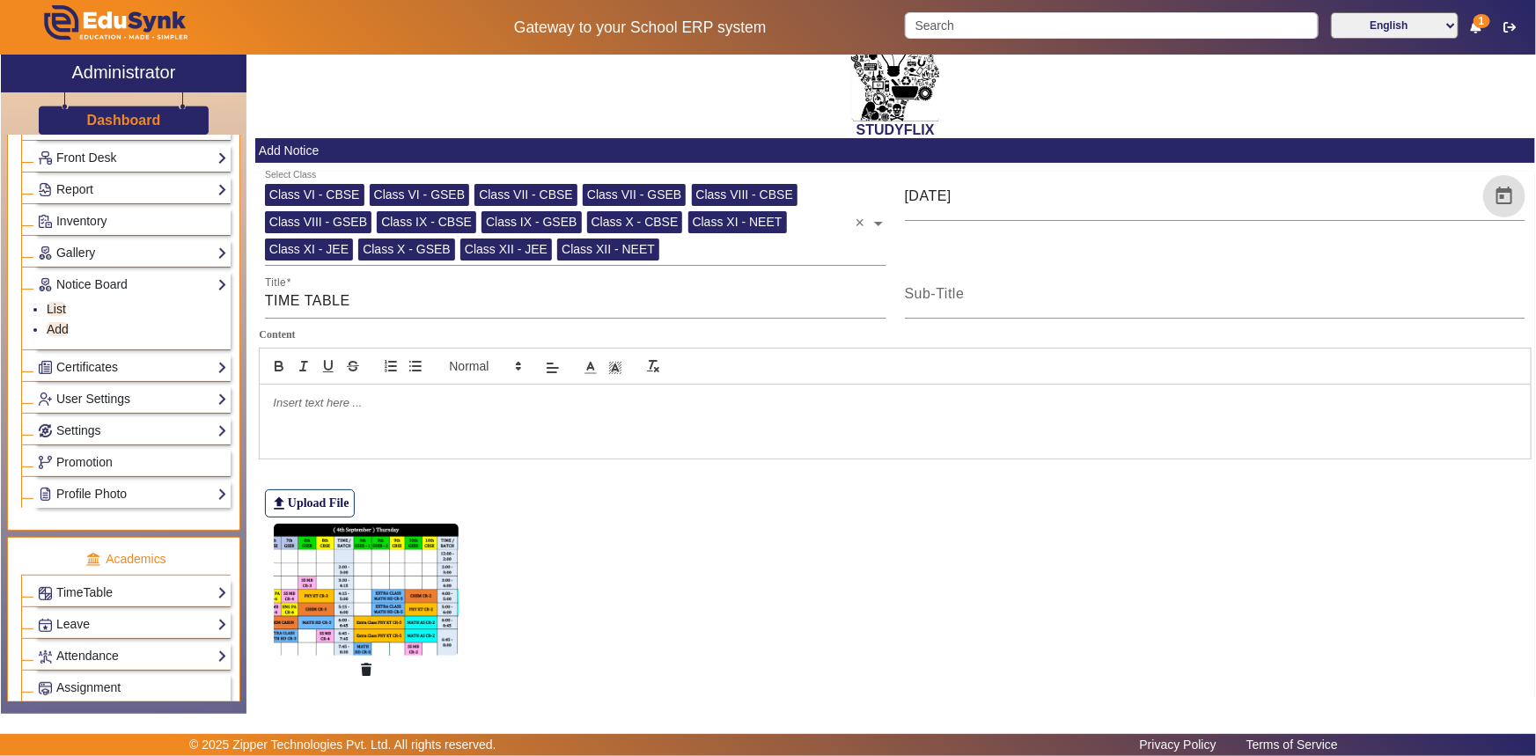
scroll to position [96, 0]
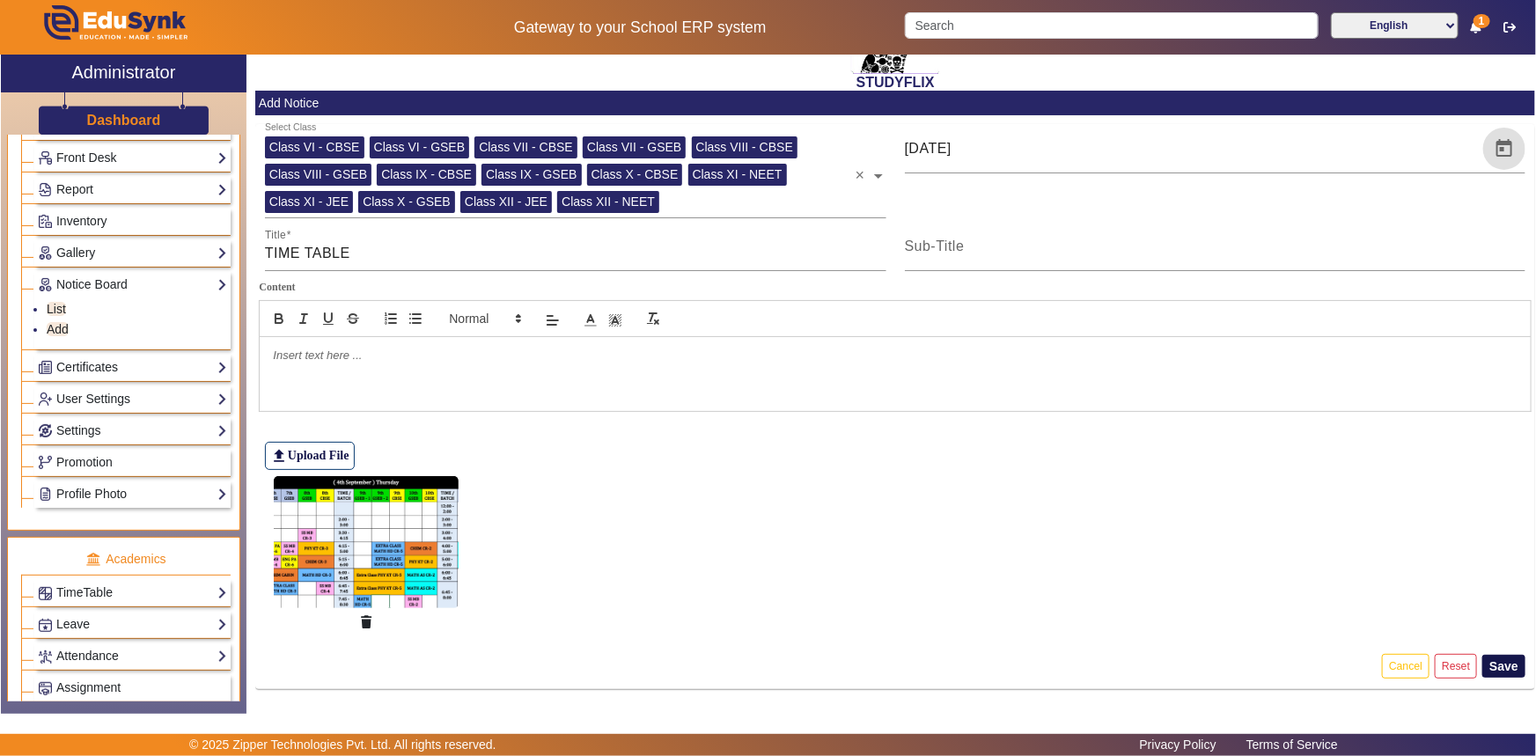
click at [1496, 663] on button "Save" at bounding box center [1504, 666] width 43 height 23
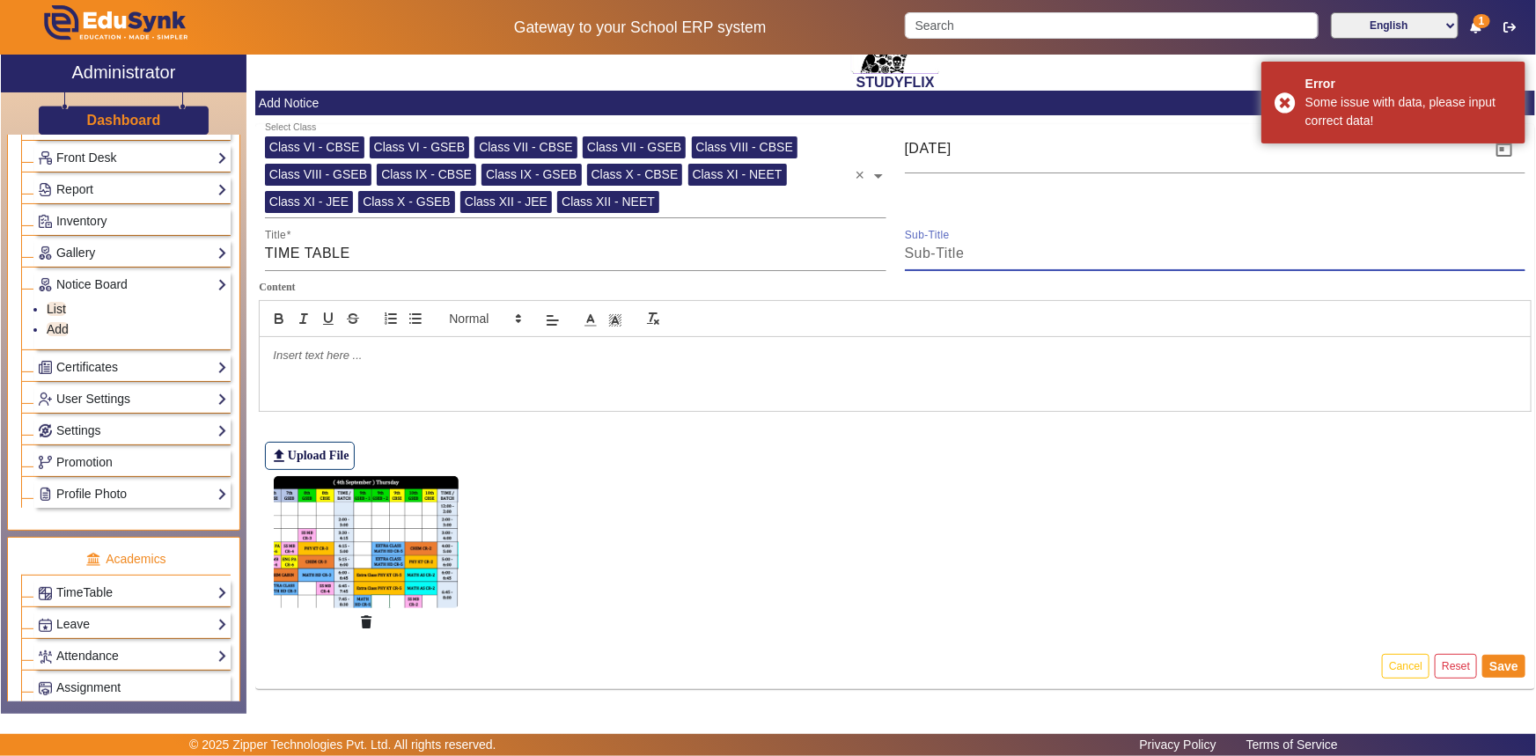
click at [952, 257] on input "Sub-Title" at bounding box center [1216, 253] width 622 height 21
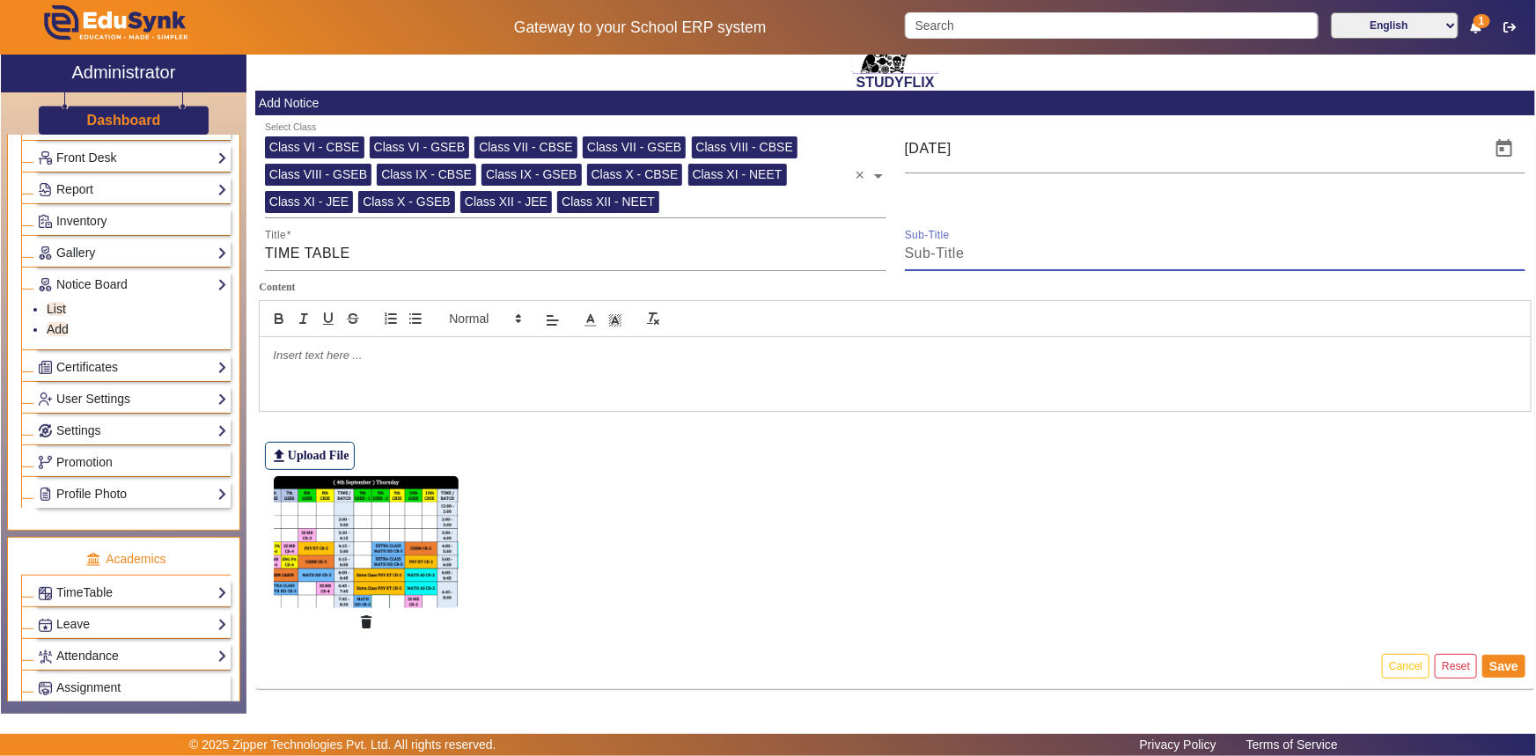
type input "TIME TABLE"
click at [1495, 664] on button "Save" at bounding box center [1504, 666] width 43 height 23
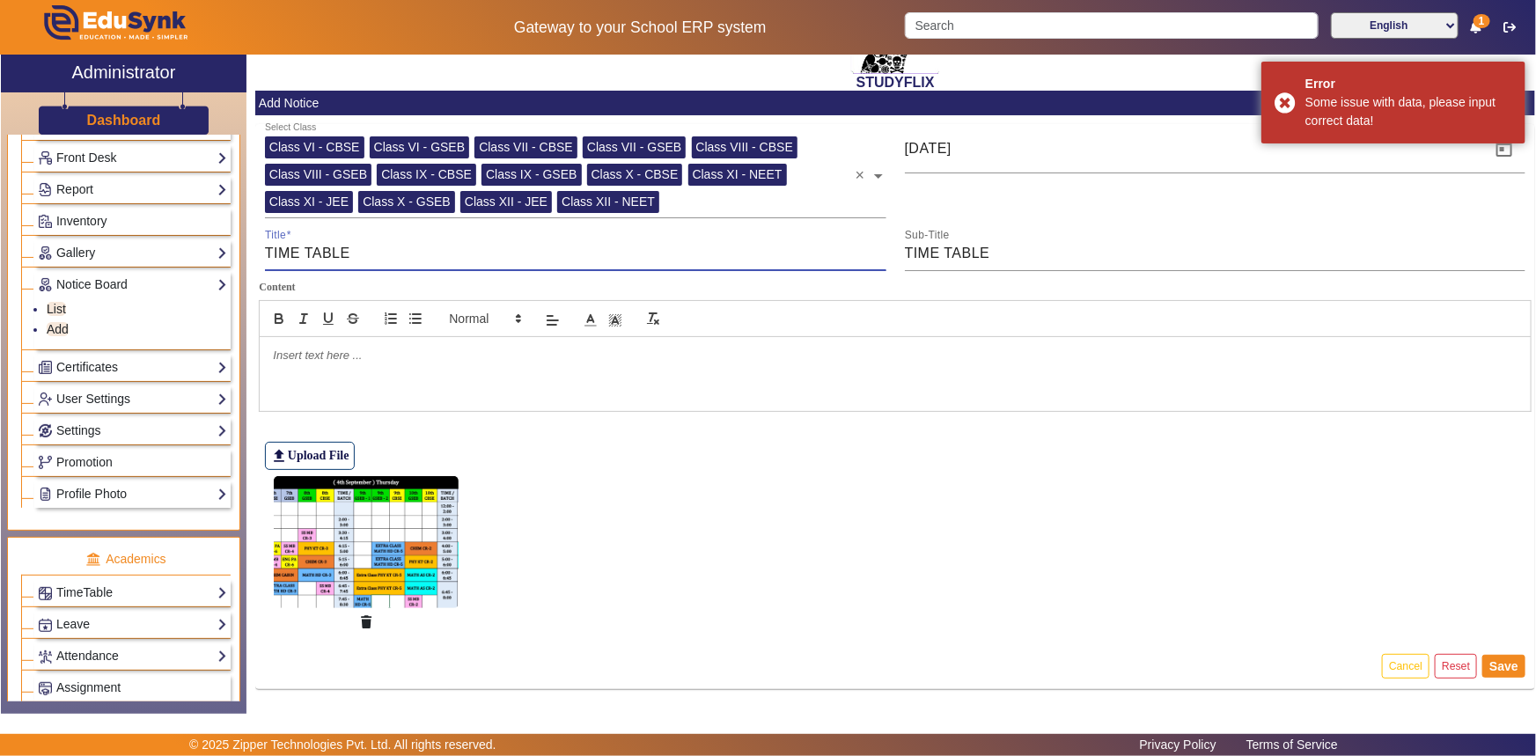
click at [265, 255] on input "TIME TABLE" at bounding box center [576, 253] width 622 height 21
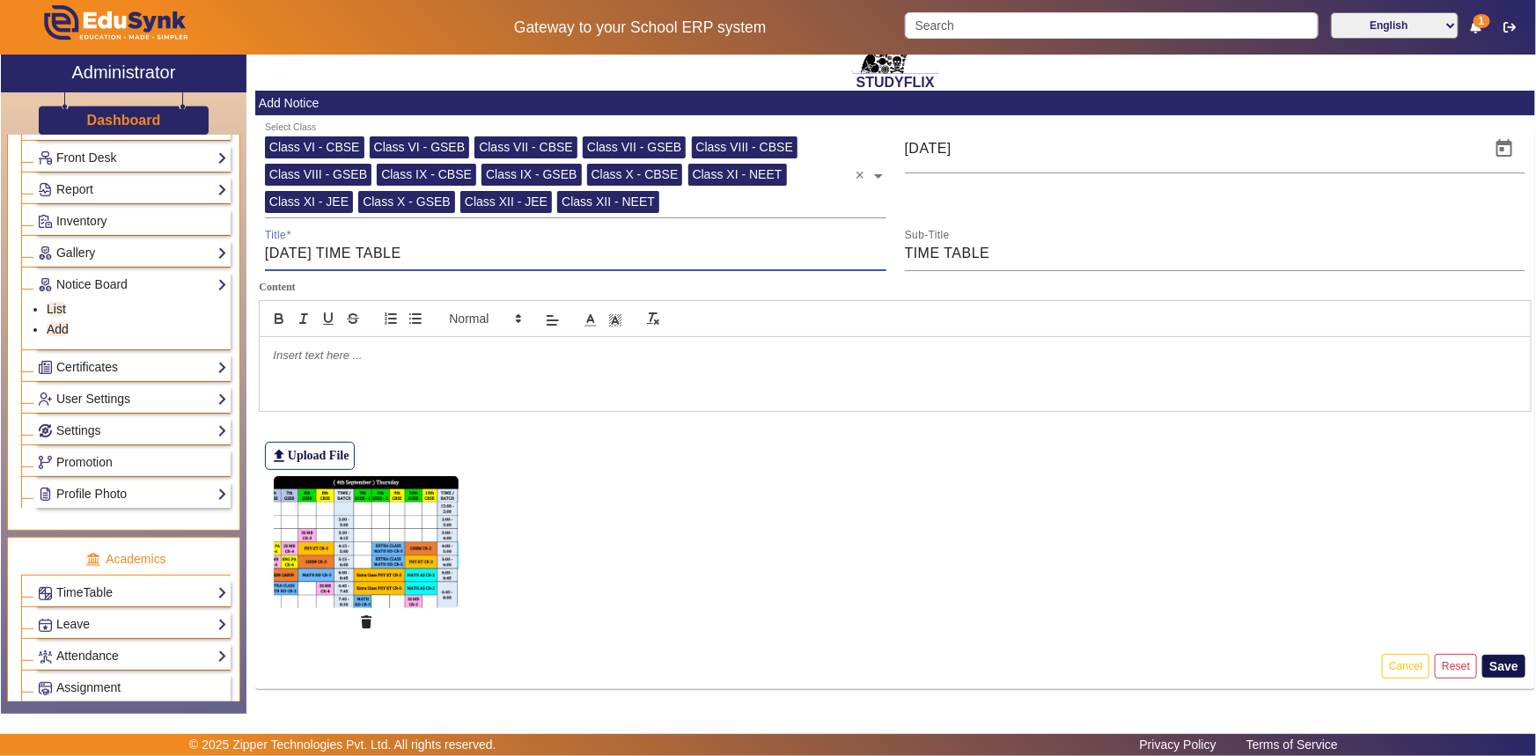
type input "[DATE] TIME TABLE"
click at [1502, 672] on button "Save" at bounding box center [1504, 666] width 43 height 23
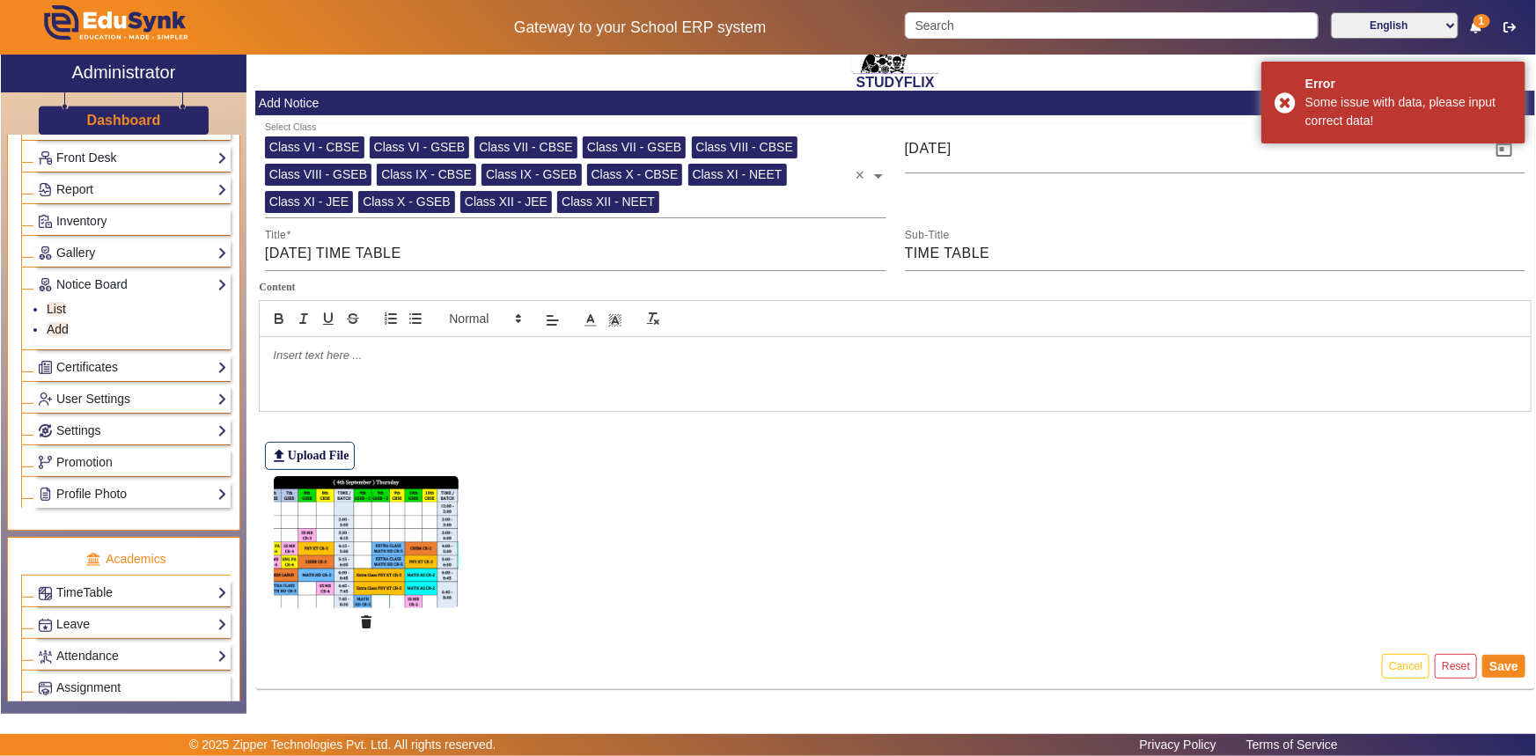
click at [298, 370] on div at bounding box center [895, 374] width 1271 height 74
click at [957, 264] on div "Sub-Title TIME TABLE" at bounding box center [1216, 246] width 622 height 49
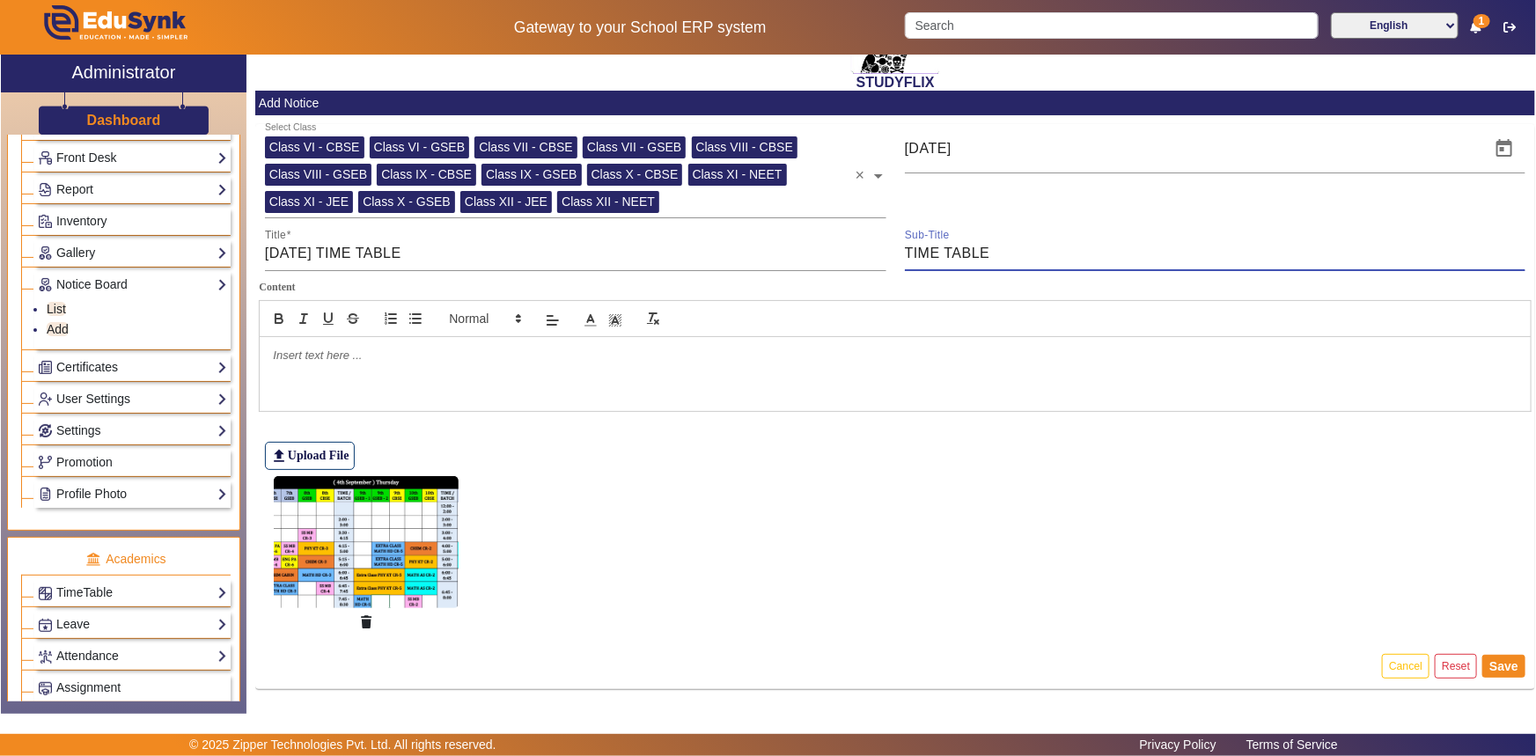
drag, startPoint x: 909, startPoint y: 251, endPoint x: 1037, endPoint y: 251, distance: 128.6
click at [1037, 251] on input "TIME TABLE" at bounding box center [1216, 253] width 622 height 21
click at [1484, 661] on button "Save" at bounding box center [1504, 666] width 43 height 23
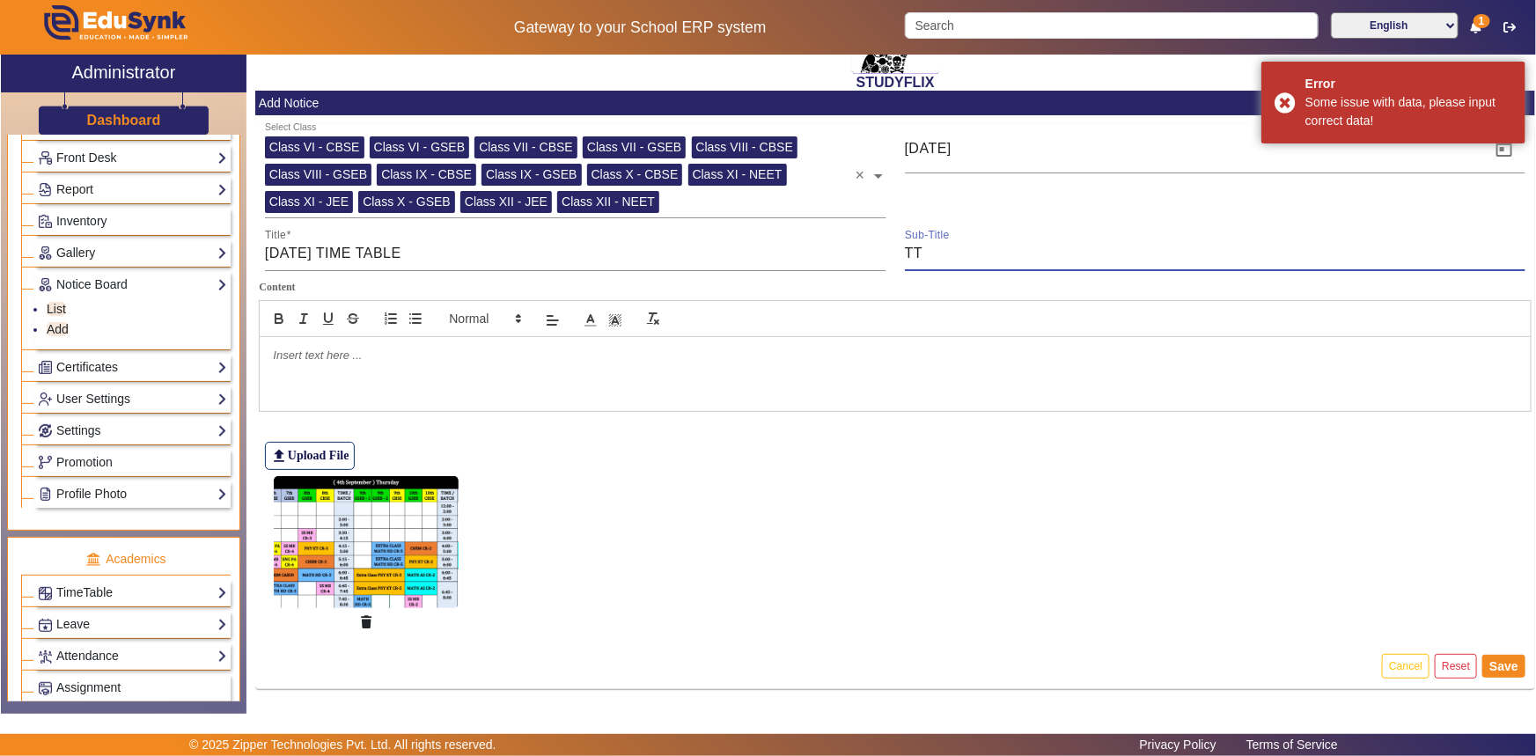
click at [911, 255] on input "TT" at bounding box center [1216, 253] width 622 height 21
type input "T T"
click at [1496, 660] on button "Save" at bounding box center [1504, 666] width 43 height 23
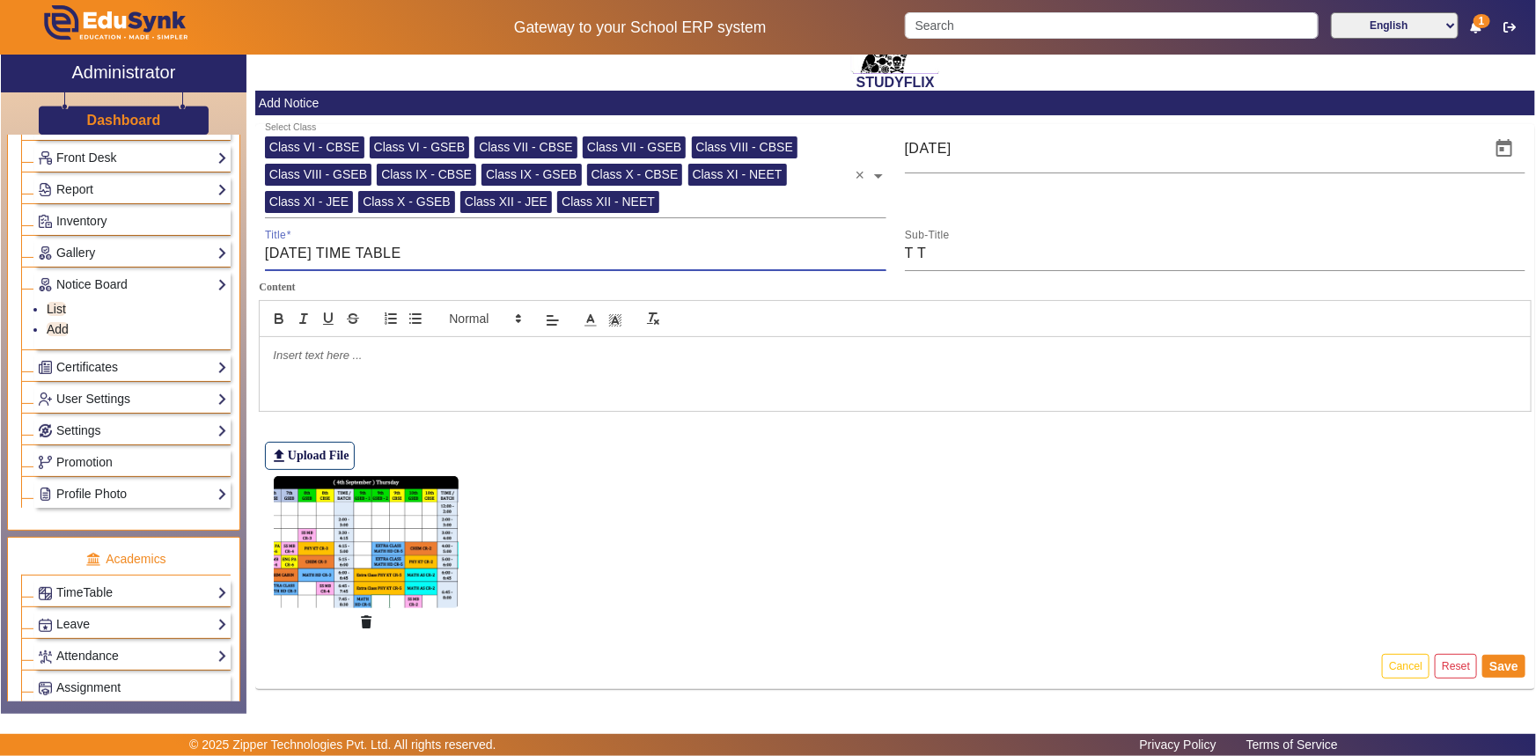
drag, startPoint x: 274, startPoint y: 253, endPoint x: 412, endPoint y: 251, distance: 138.2
click at [412, 251] on input "[DATE] TIME TABLE" at bounding box center [576, 253] width 622 height 21
type input "T T"
click at [907, 257] on input "T T" at bounding box center [1216, 253] width 622 height 21
click at [949, 244] on input "TIME T" at bounding box center [1216, 253] width 622 height 21
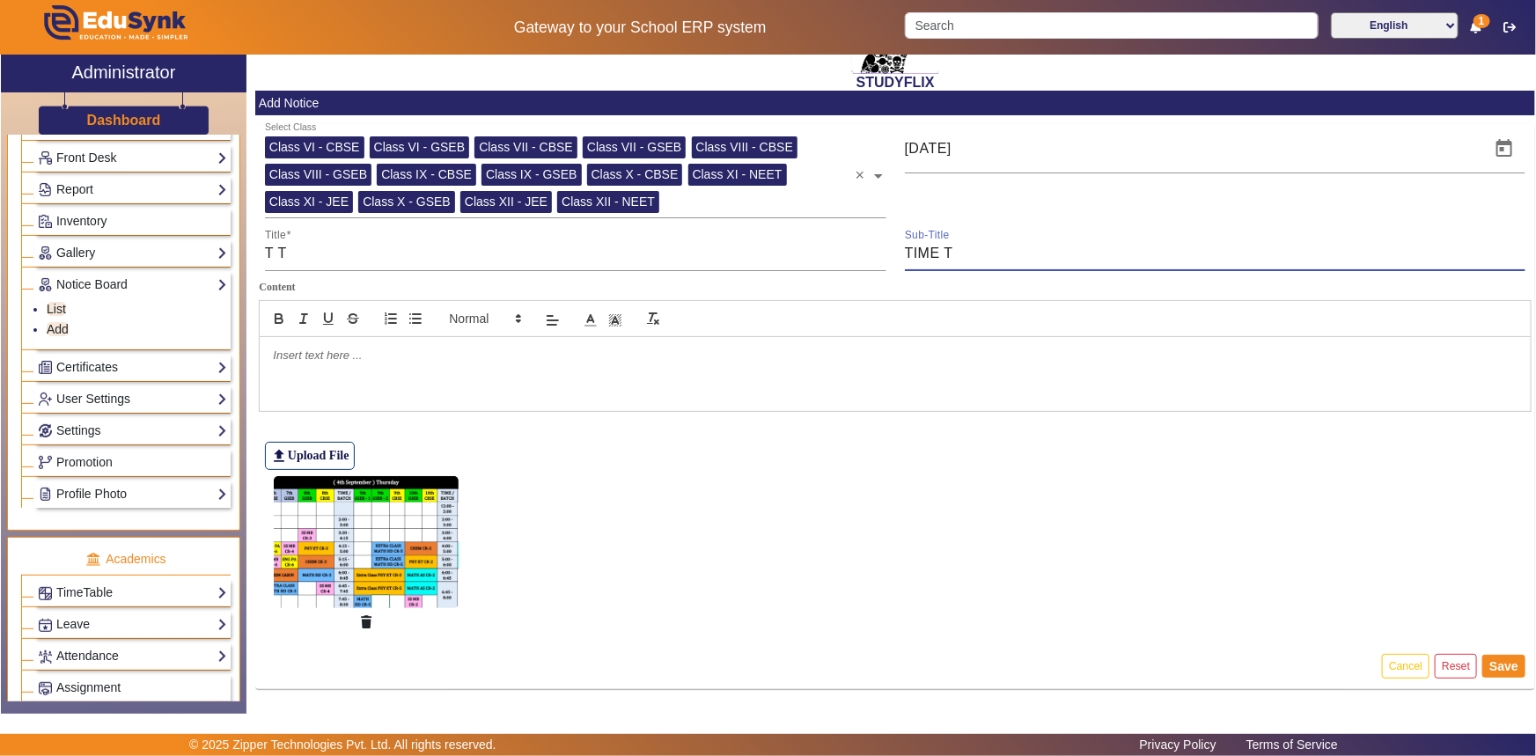
type input "TIME TABLE"
click at [1497, 666] on button "Save" at bounding box center [1504, 666] width 43 height 23
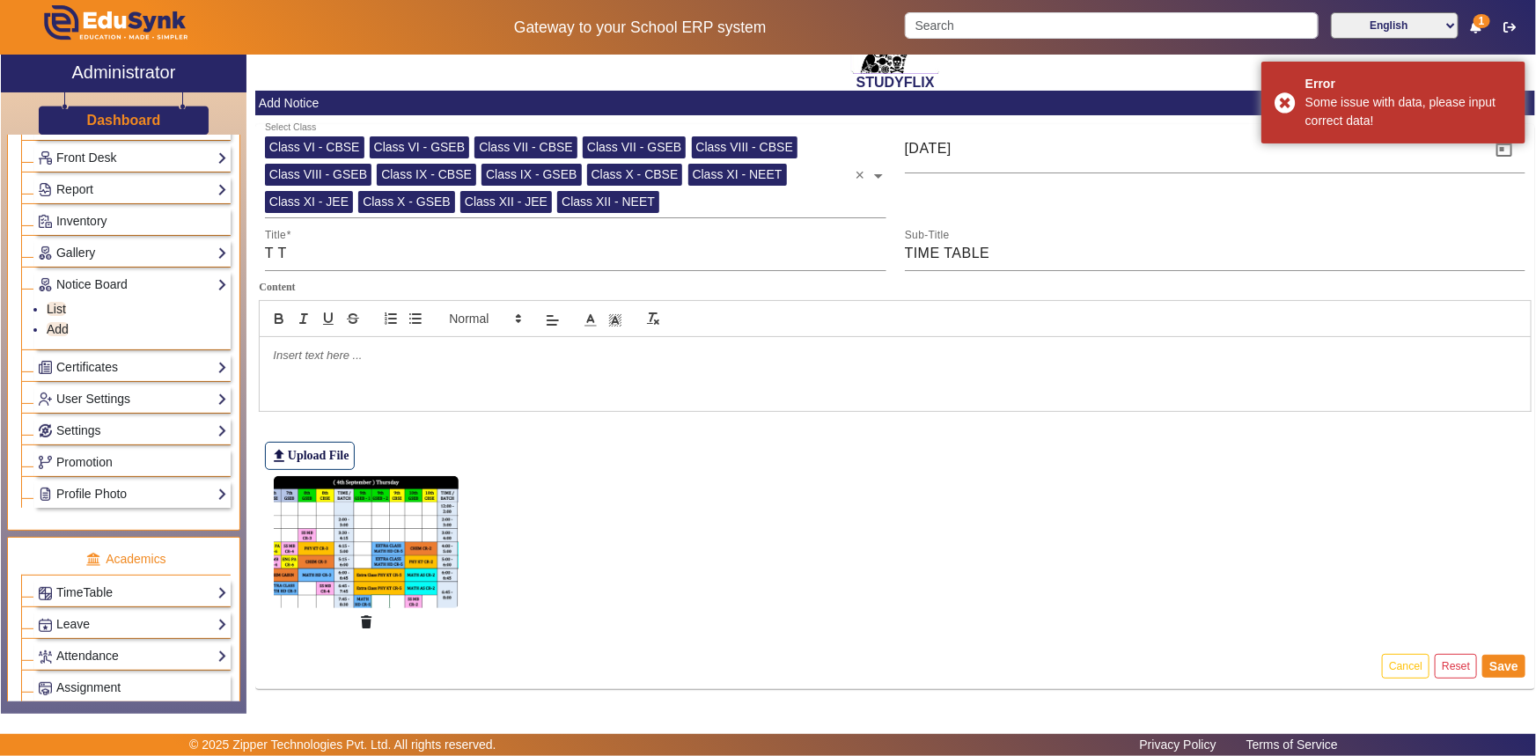
click at [355, 351] on p at bounding box center [895, 356] width 1245 height 16
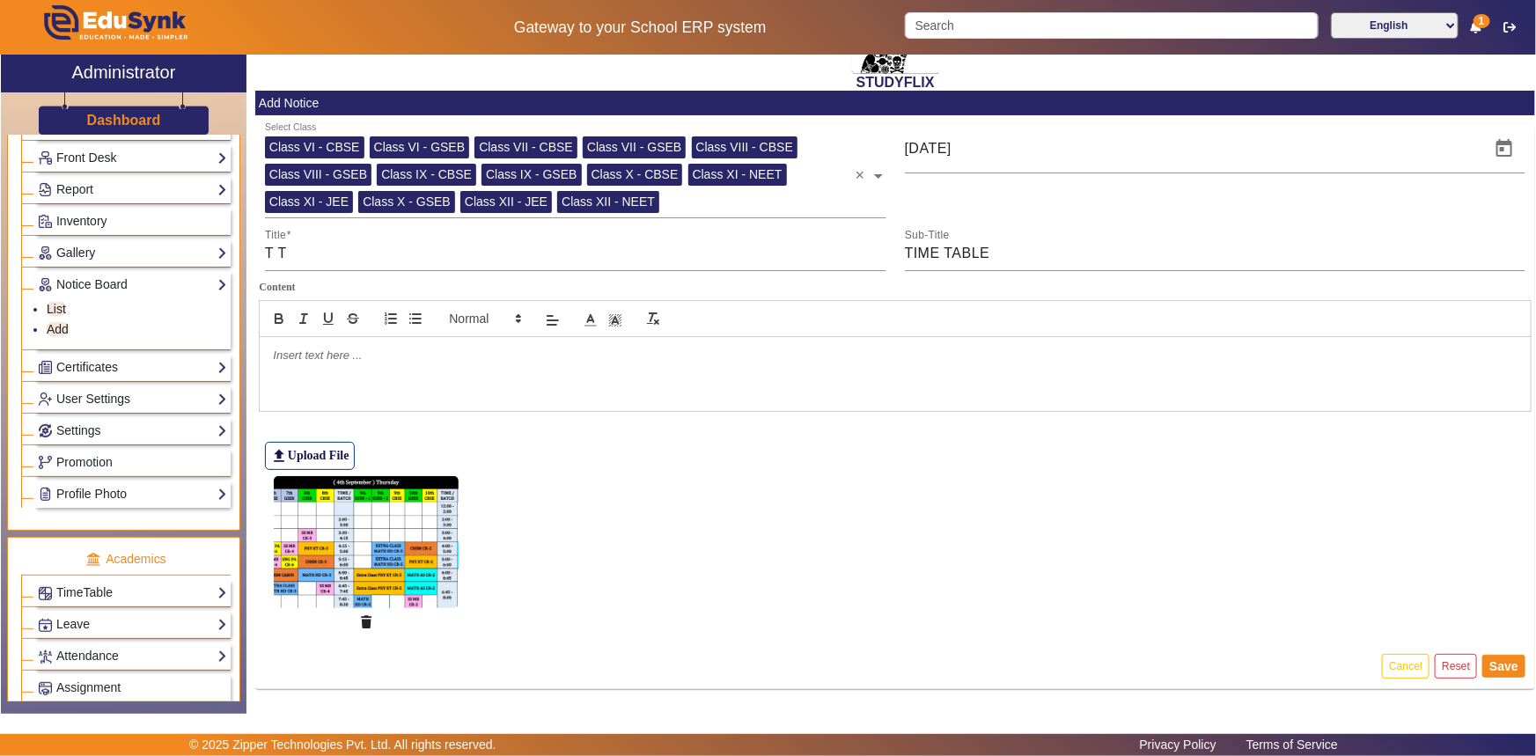
click at [631, 535] on figure at bounding box center [896, 557] width 1262 height 174
click at [357, 369] on div at bounding box center [895, 374] width 1271 height 74
click at [1491, 660] on button "Save" at bounding box center [1504, 666] width 43 height 23
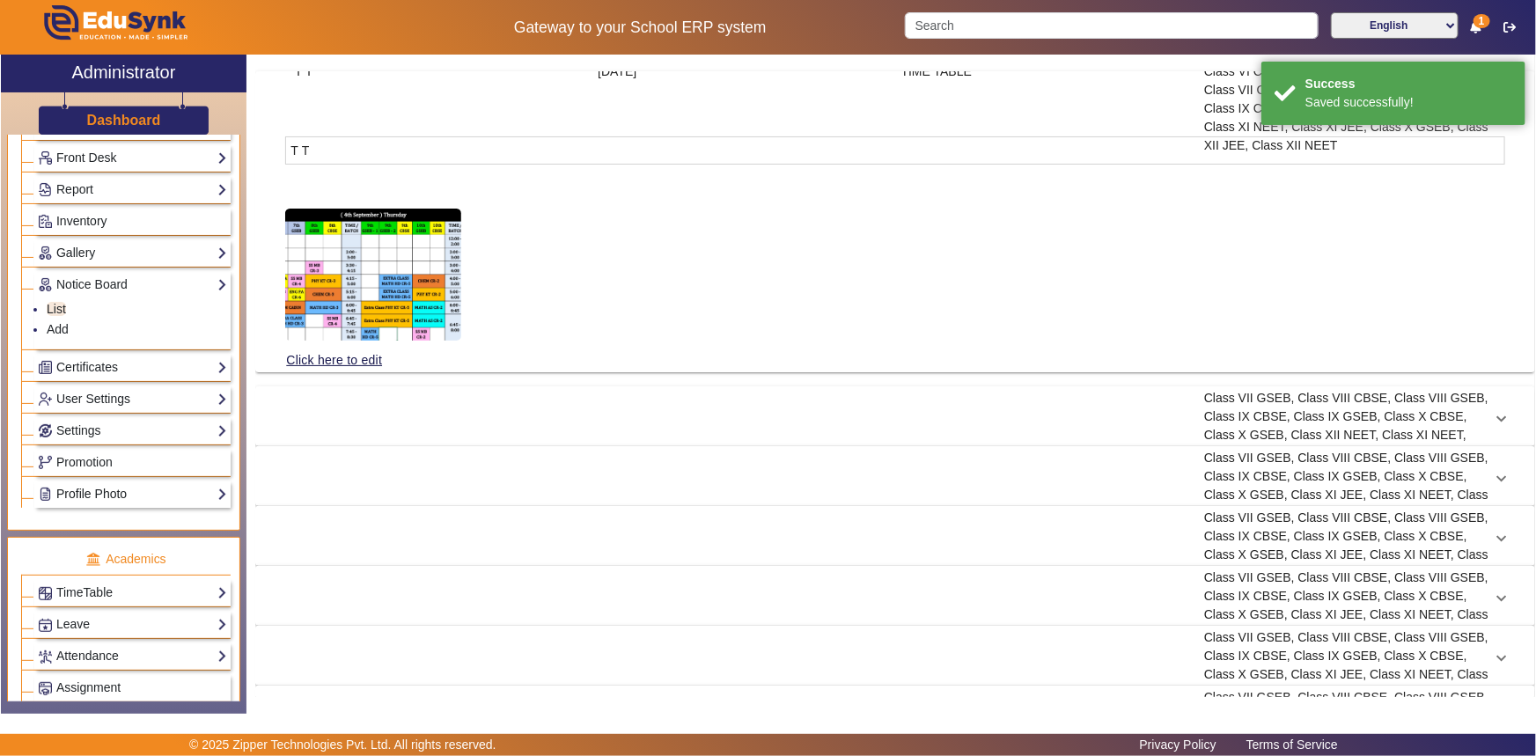
scroll to position [720, 0]
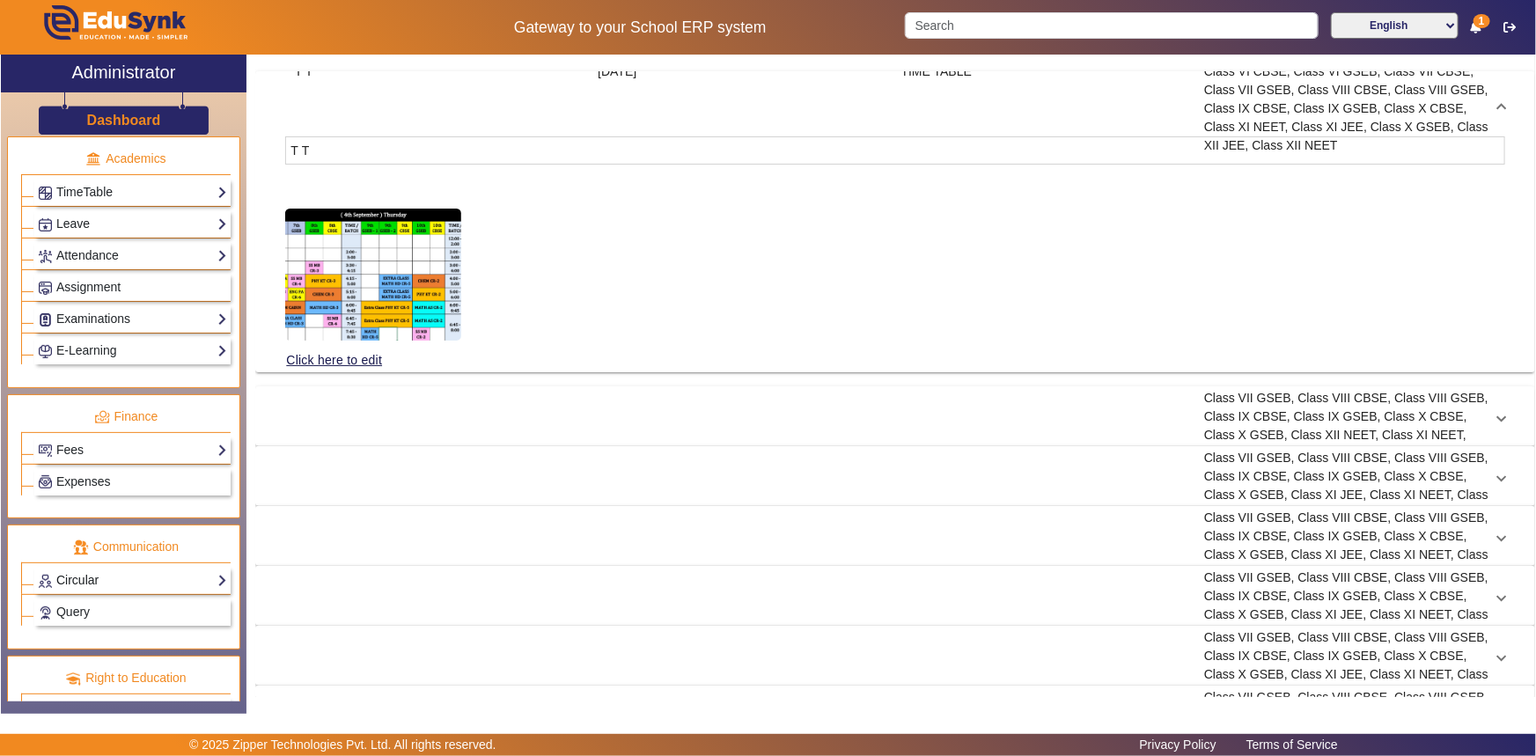
click at [67, 580] on link "Circular" at bounding box center [132, 581] width 189 height 20
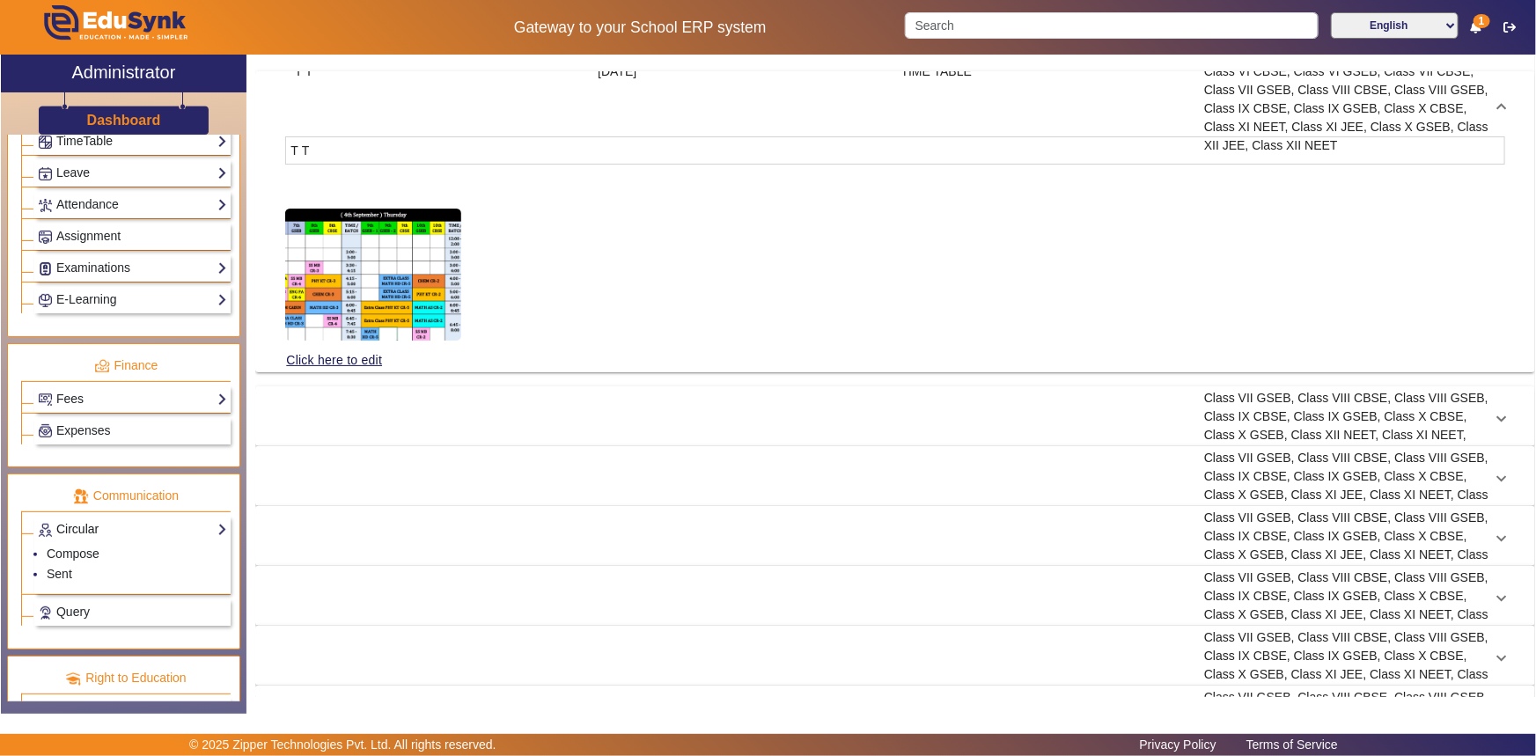
scroll to position [669, 0]
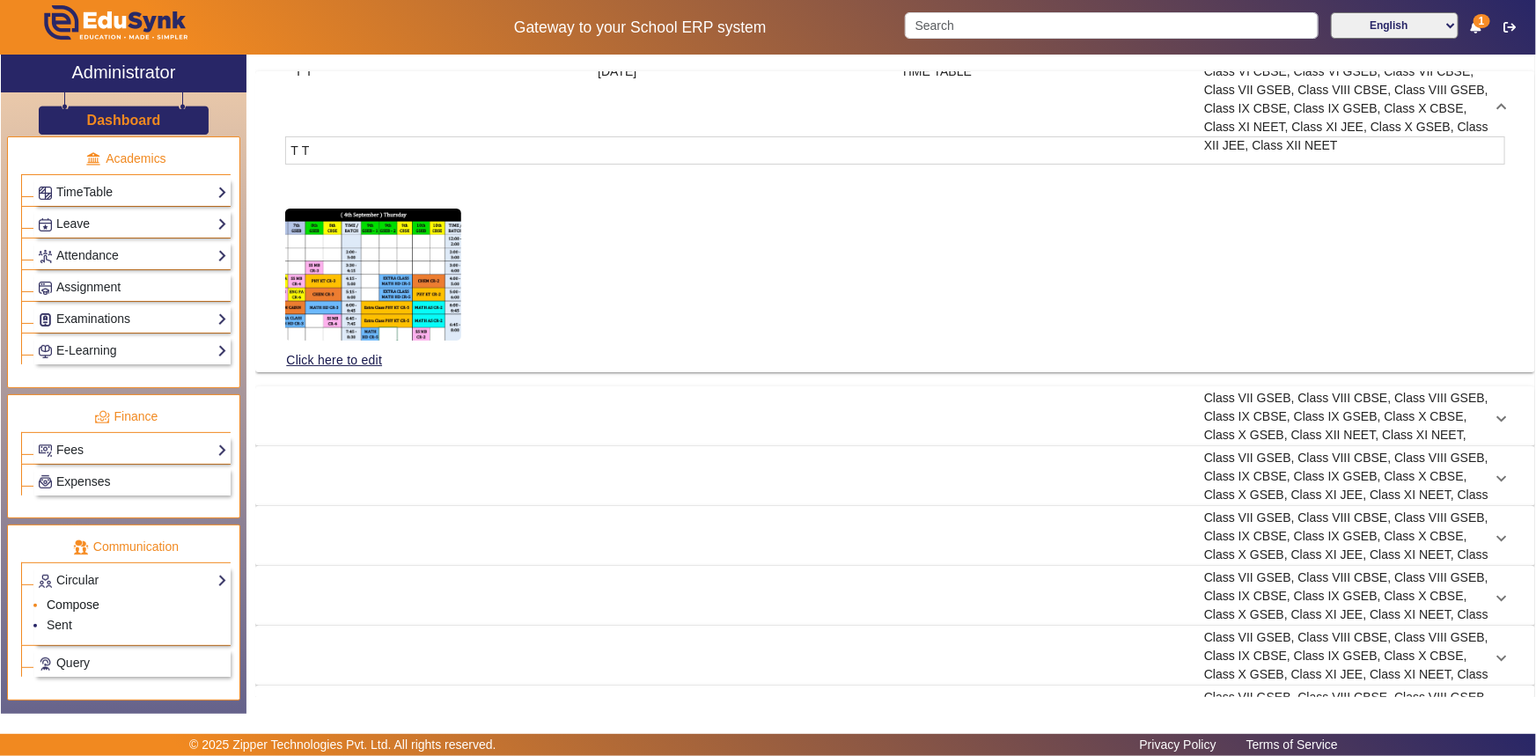
click at [62, 608] on link "Compose" at bounding box center [73, 605] width 53 height 14
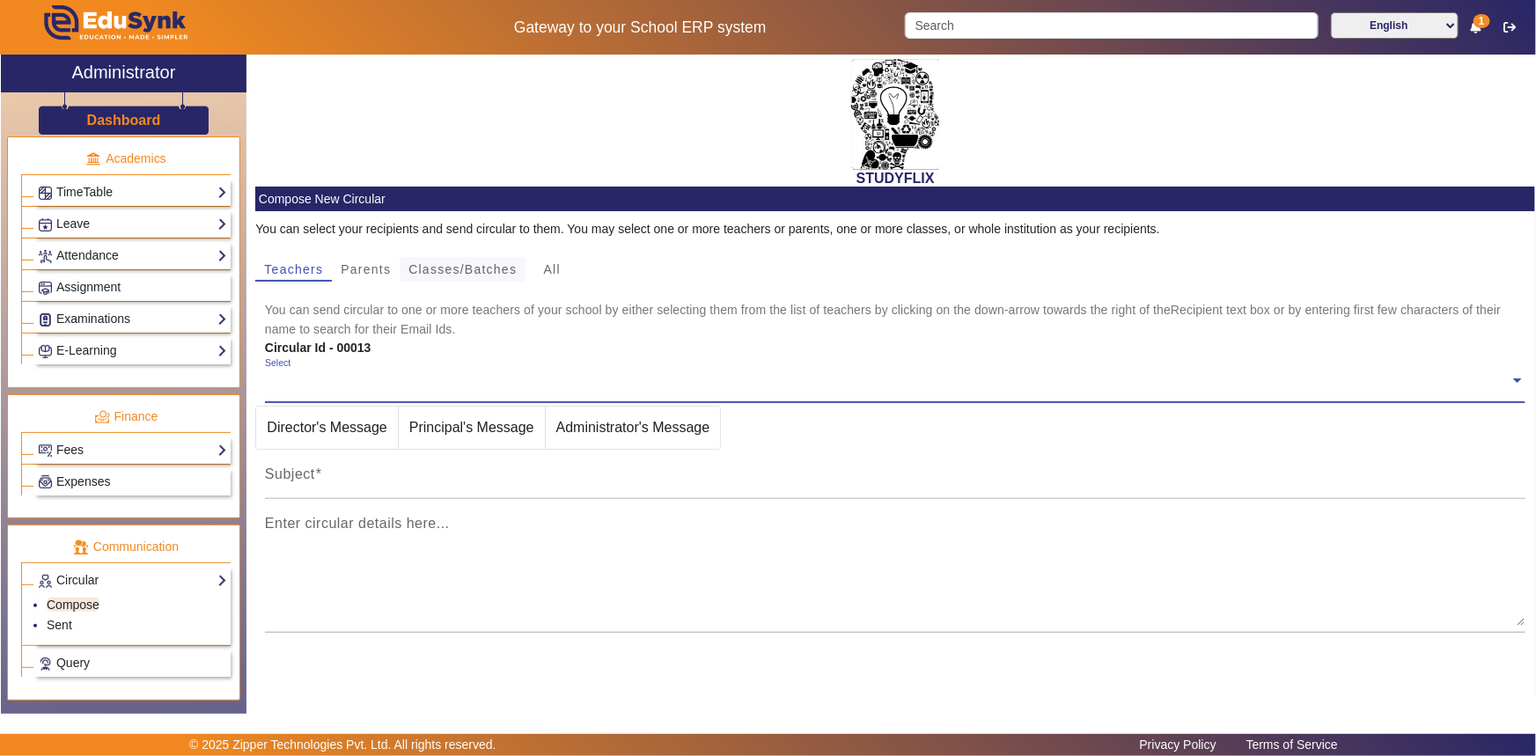
click at [449, 273] on span "Classes/Batches" at bounding box center [463, 269] width 108 height 12
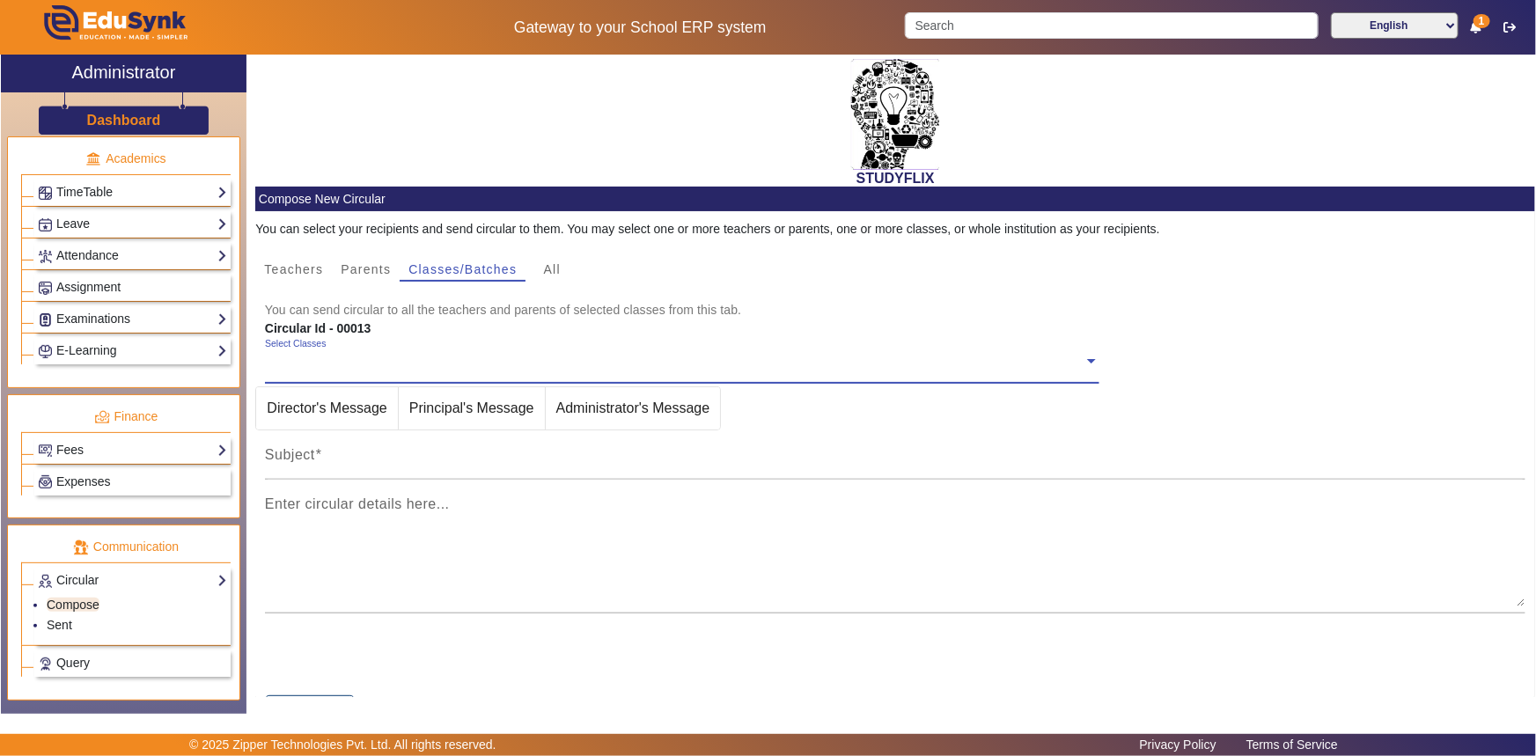
click at [343, 354] on input "text" at bounding box center [674, 361] width 819 height 17
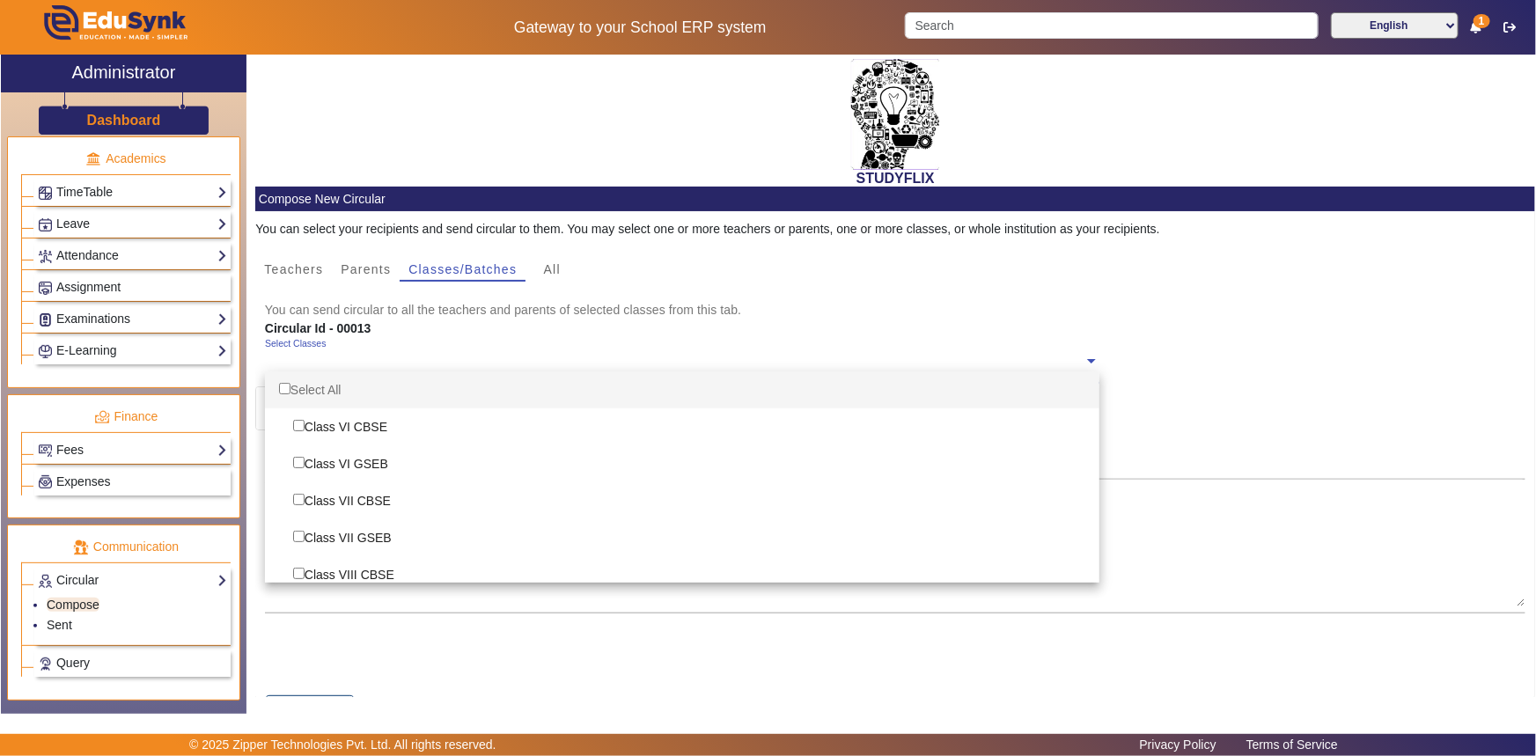
click at [323, 389] on div "Select All" at bounding box center [682, 390] width 835 height 37
checkbox input "true"
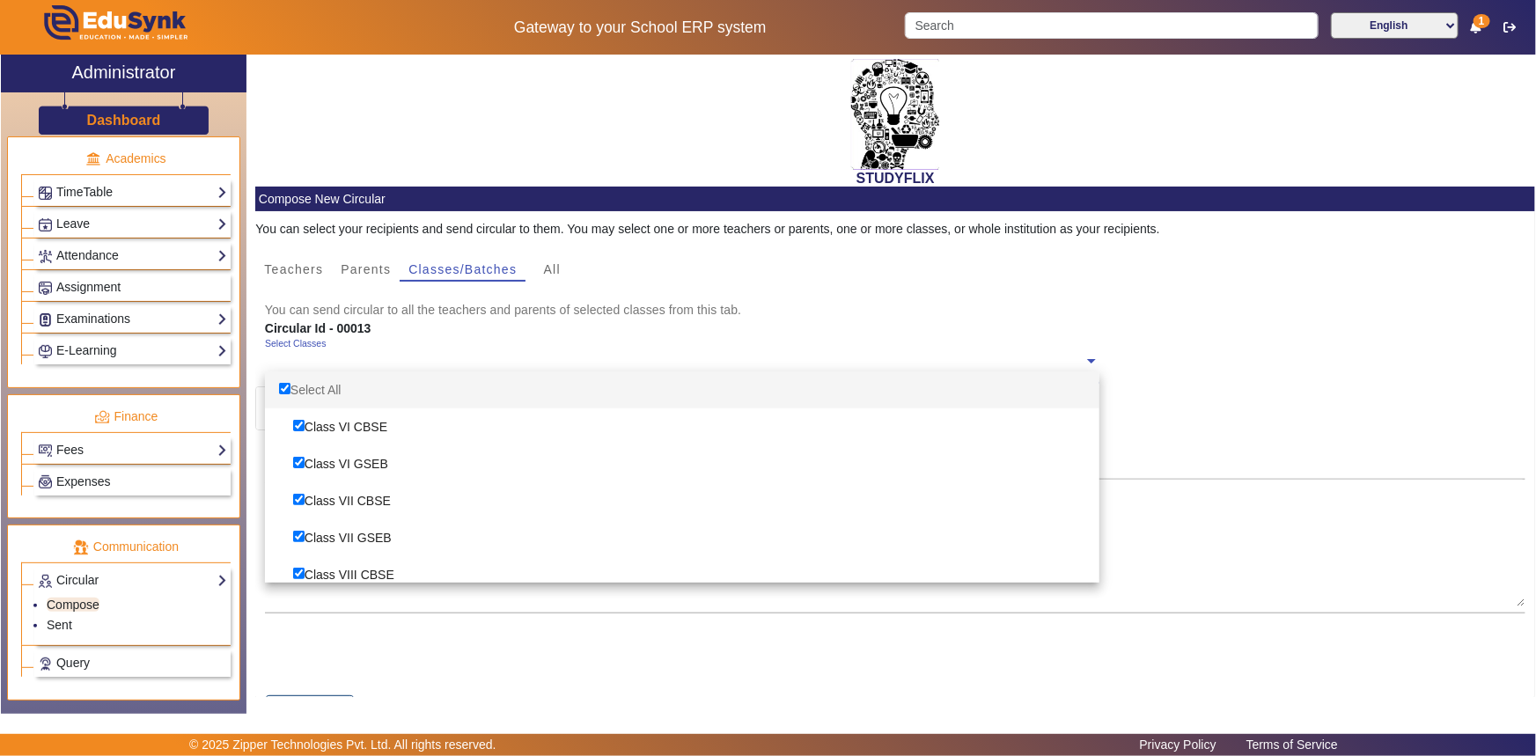
checkbox input "true"
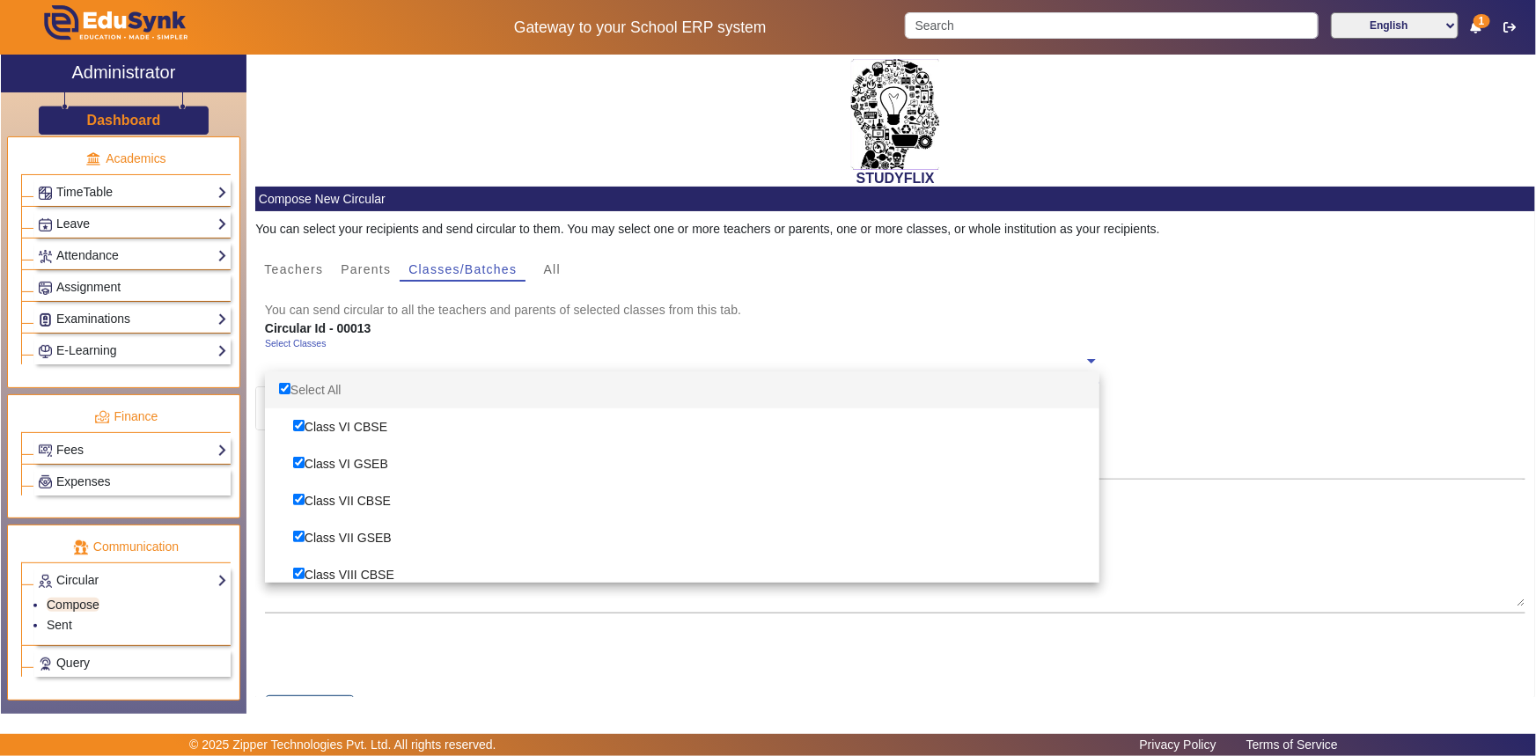
checkbox input "true"
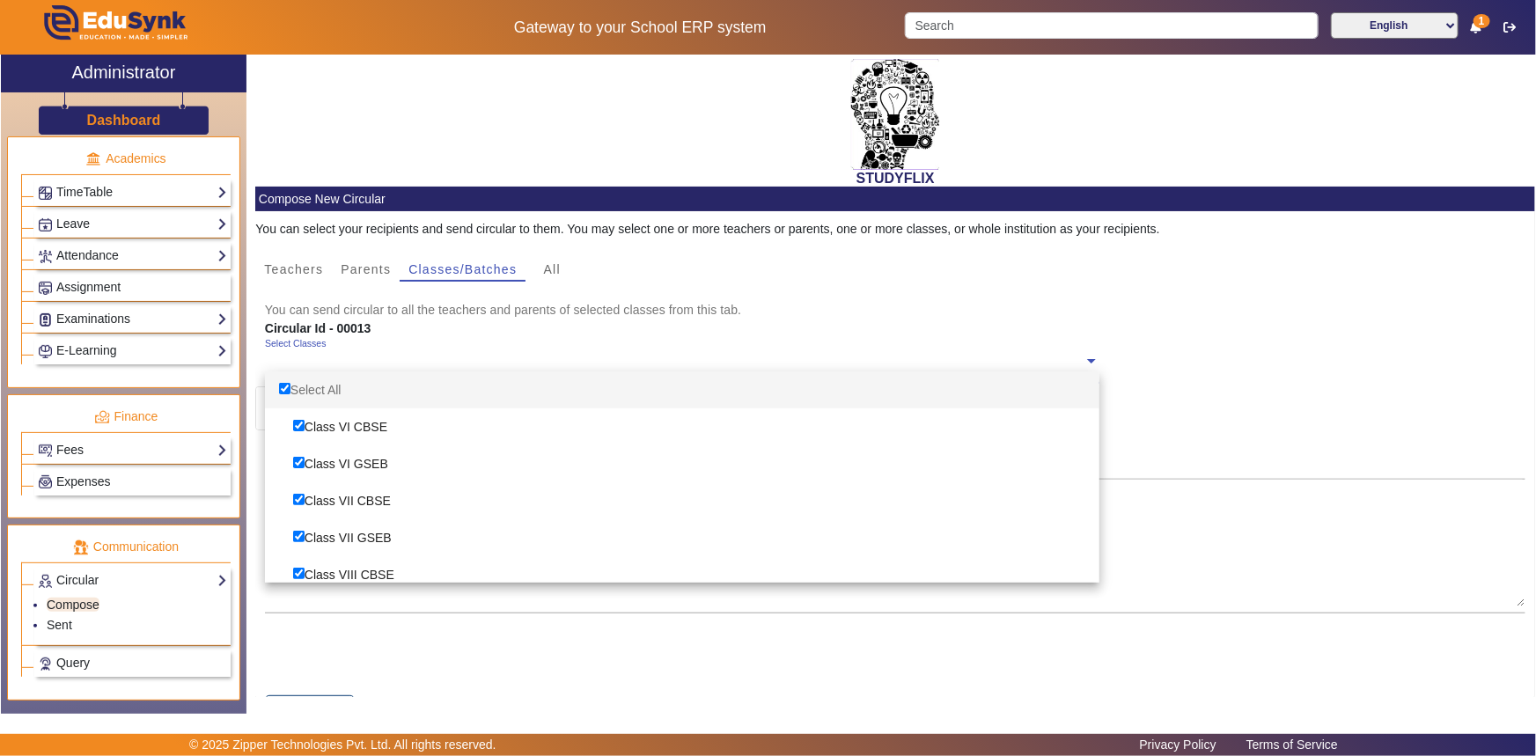
checkbox input "true"
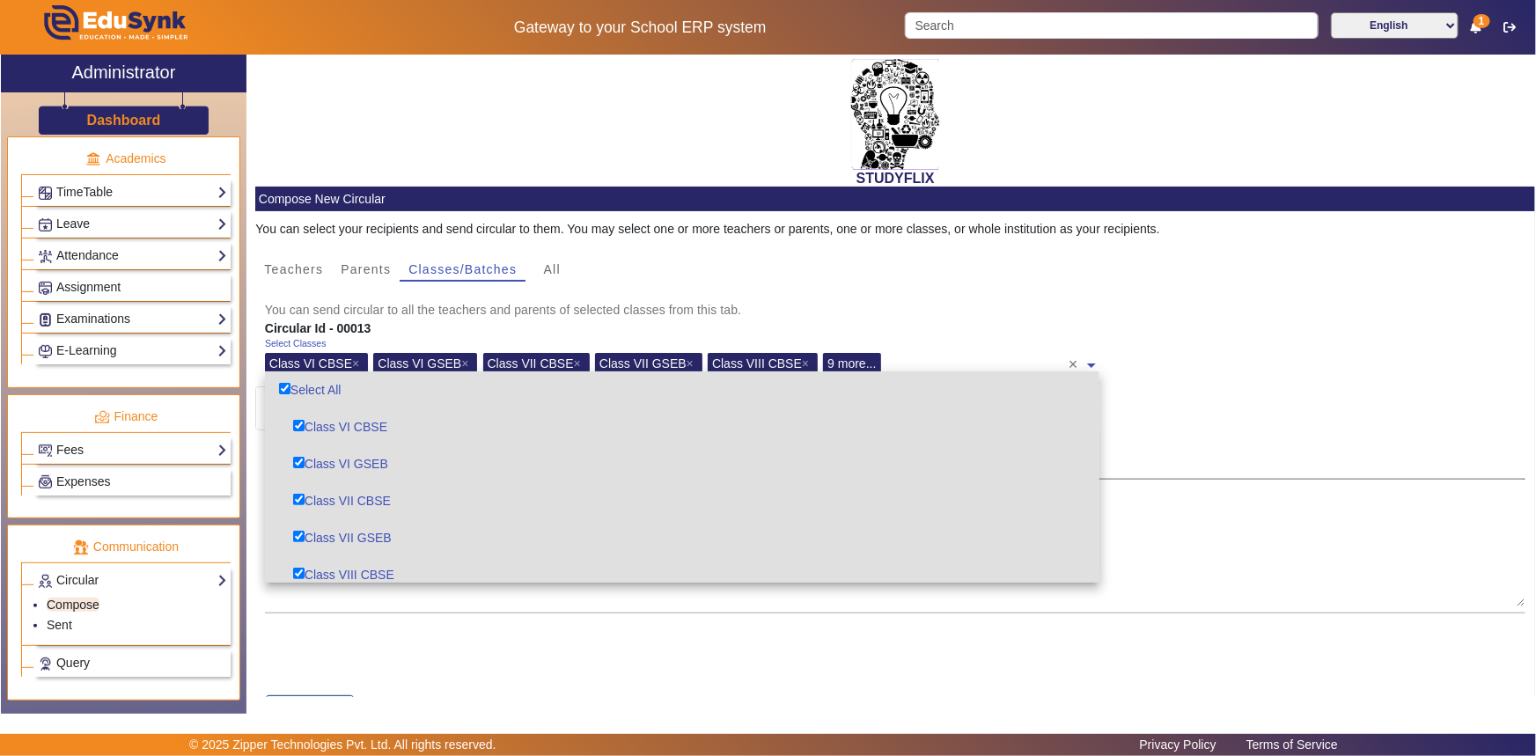
click at [1232, 462] on input "Subject" at bounding box center [896, 462] width 1262 height 21
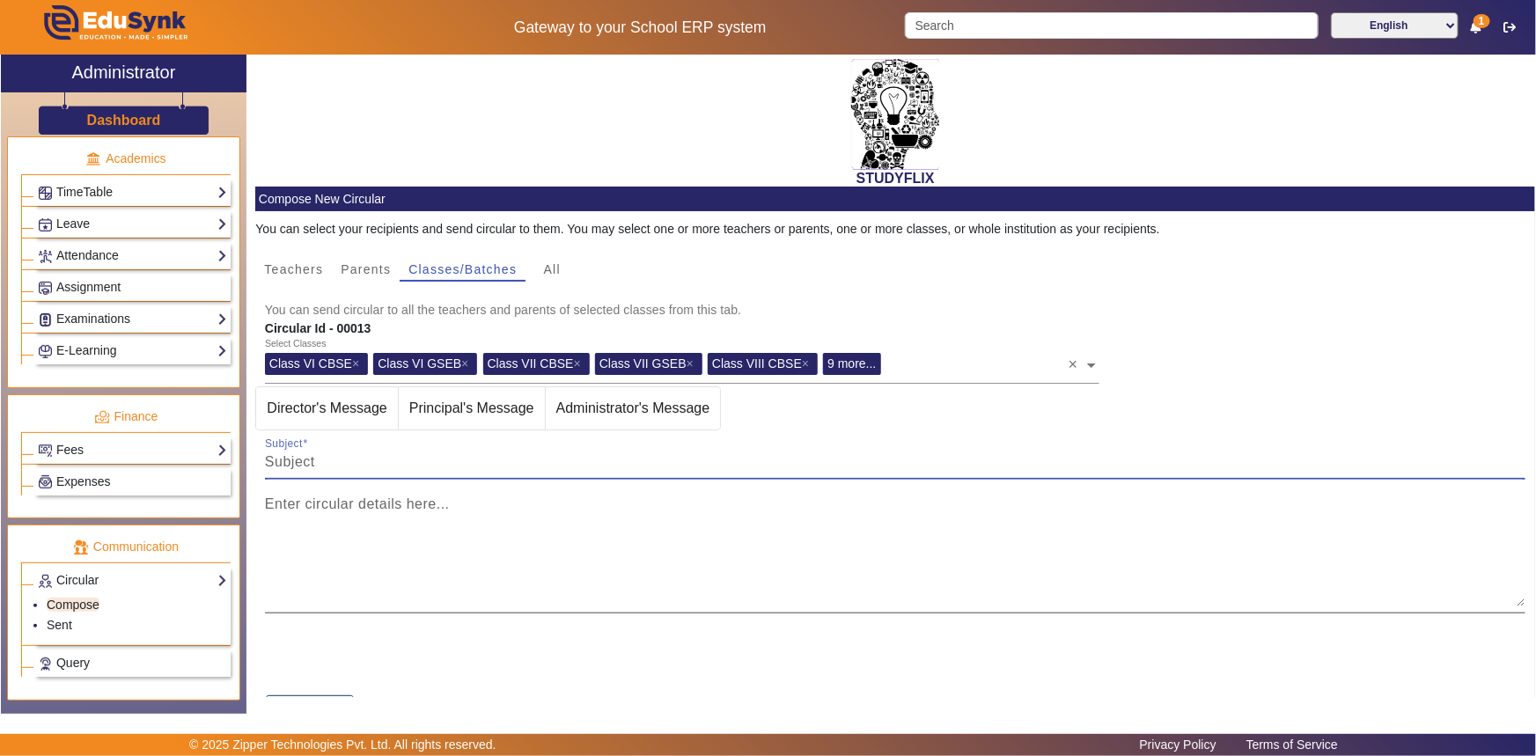
type input "TIME TABLE [DATE]"
click at [394, 506] on mat-label "Enter circular details here..." at bounding box center [357, 504] width 185 height 15
click at [394, 506] on textarea "Enter circular details here..." at bounding box center [896, 554] width 1262 height 106
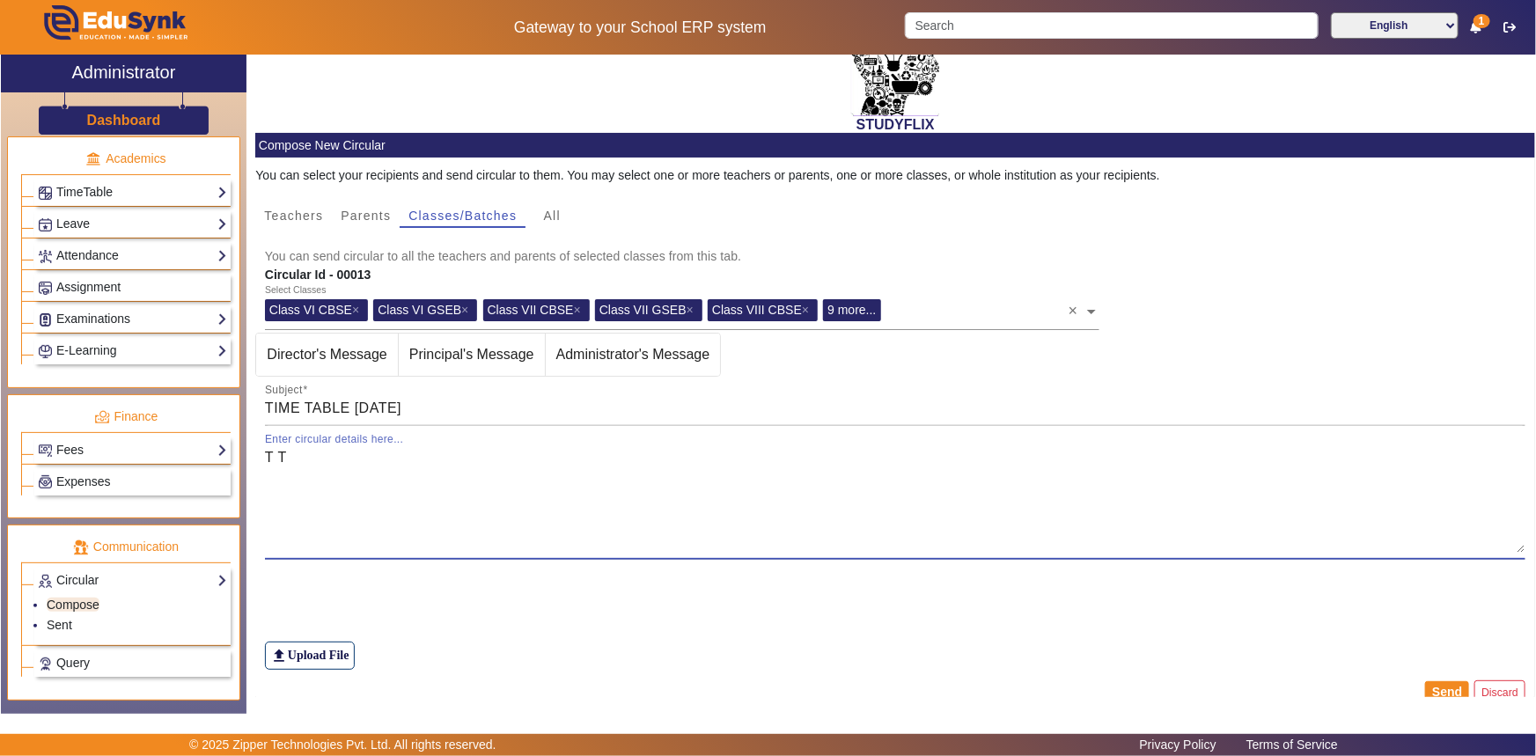
scroll to position [79, 0]
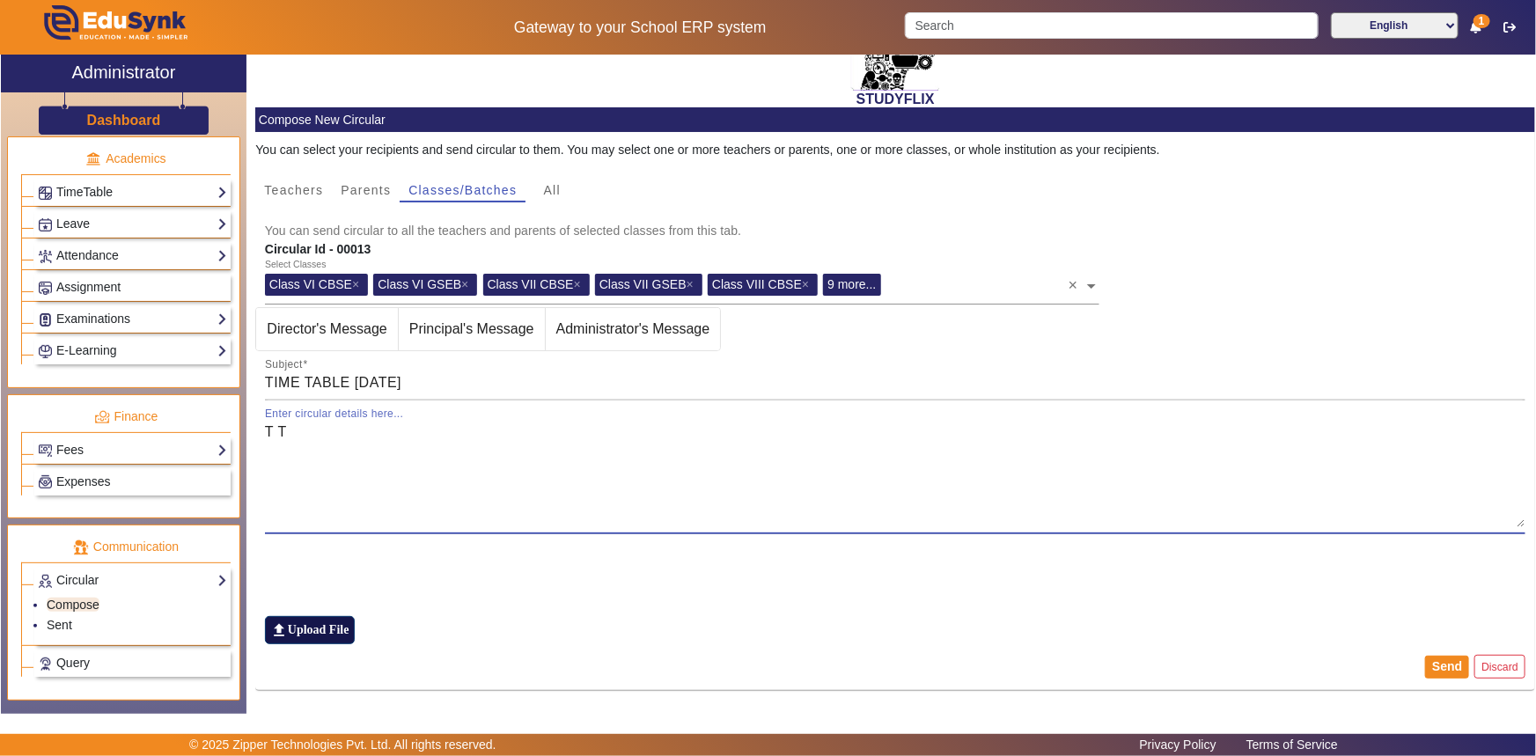
type textarea "T T"
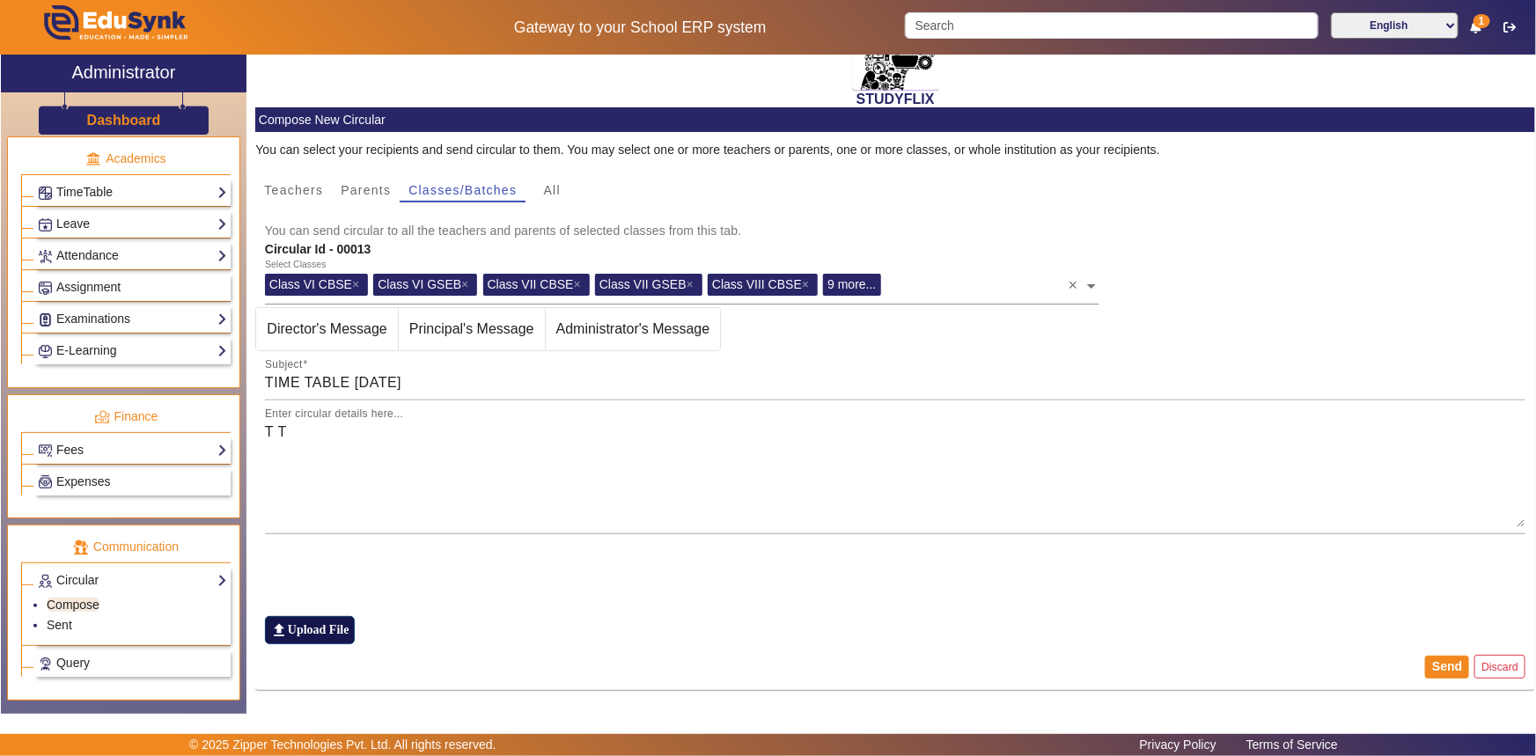
click at [317, 628] on label "file_upload Upload File" at bounding box center [310, 630] width 90 height 28
click at [0, 0] on input "file_upload Upload File" at bounding box center [0, 0] width 0 height 0
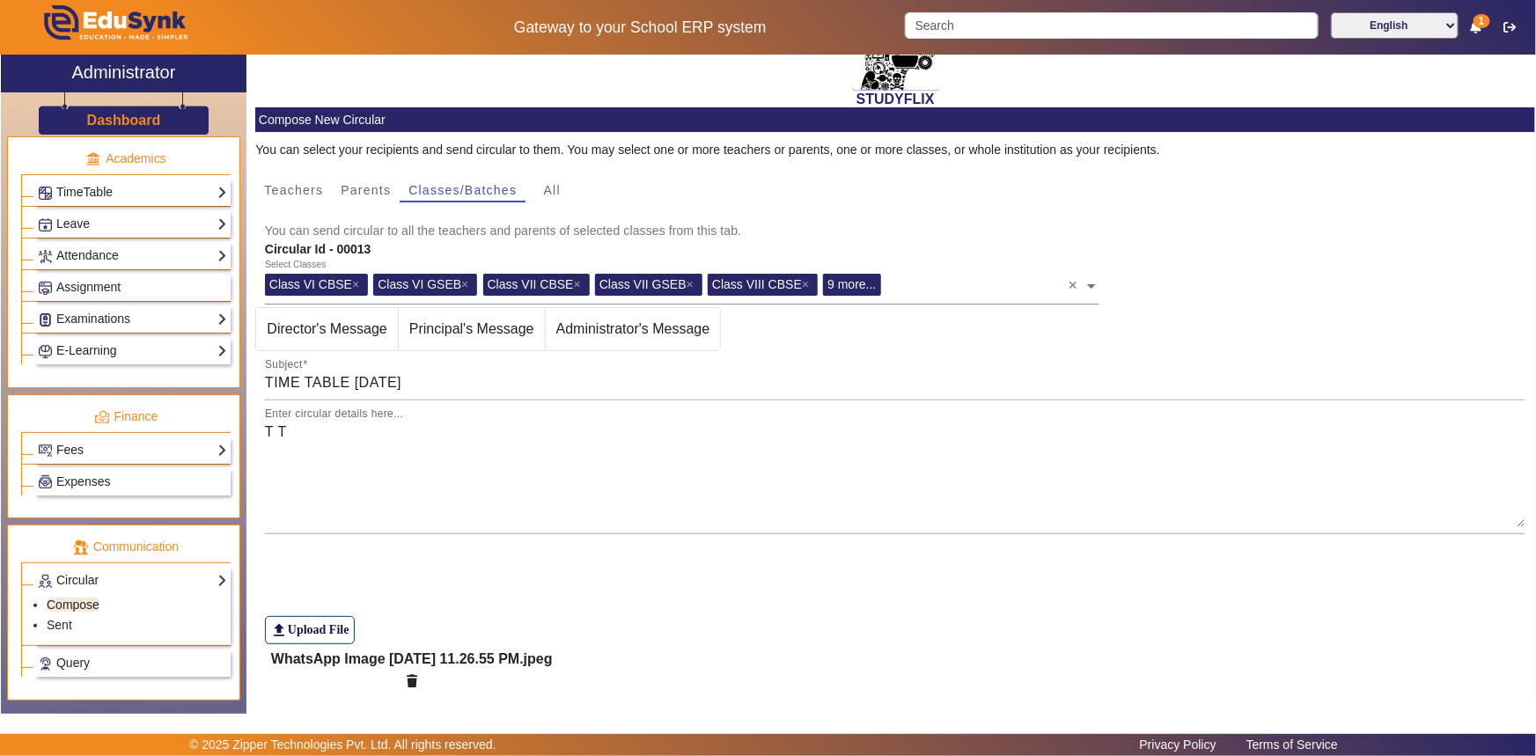
scroll to position [138, 0]
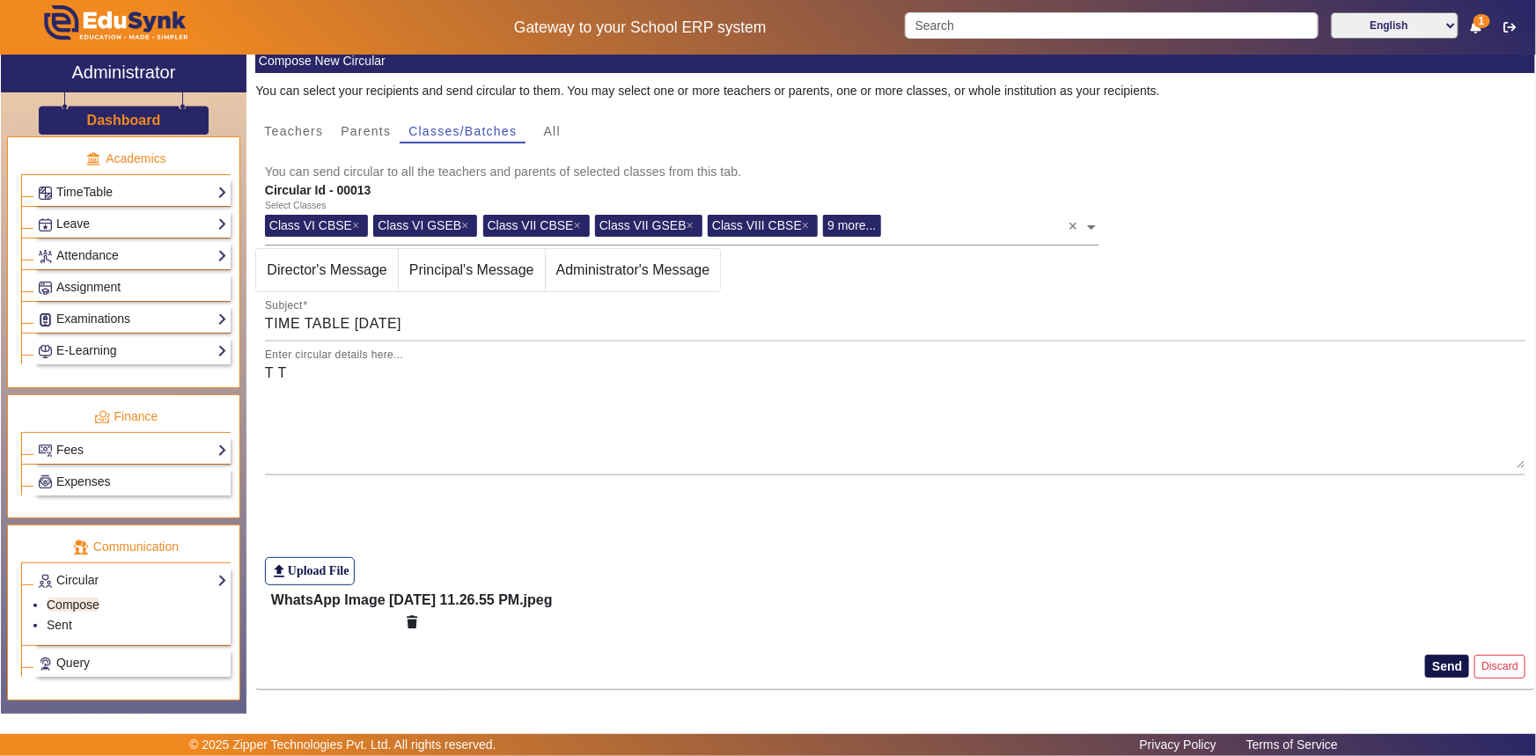
click at [1427, 658] on button "Send" at bounding box center [1447, 666] width 44 height 23
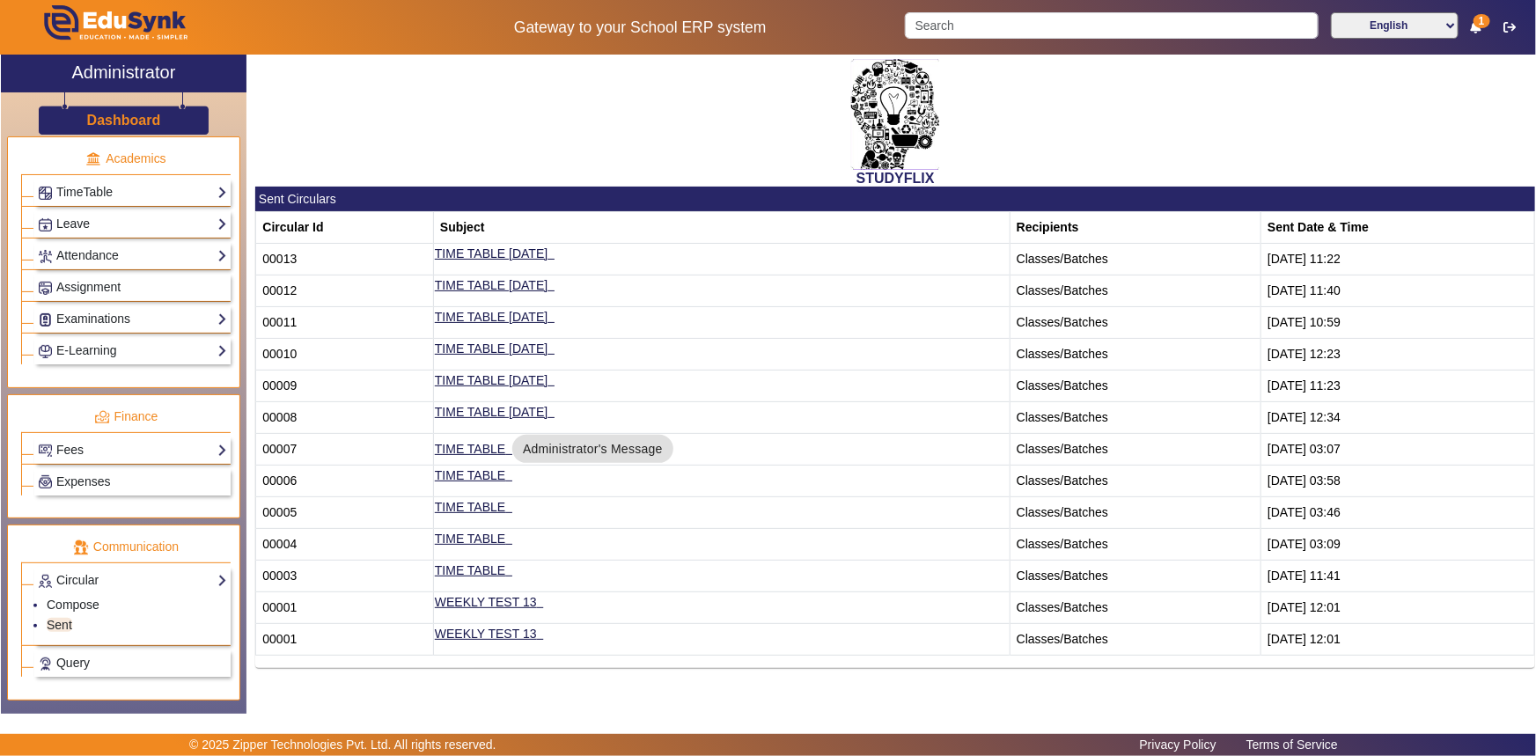
click at [400, 165] on div "STUDYFLIX" at bounding box center [895, 121] width 1280 height 132
